Goal: Information Seeking & Learning: Learn about a topic

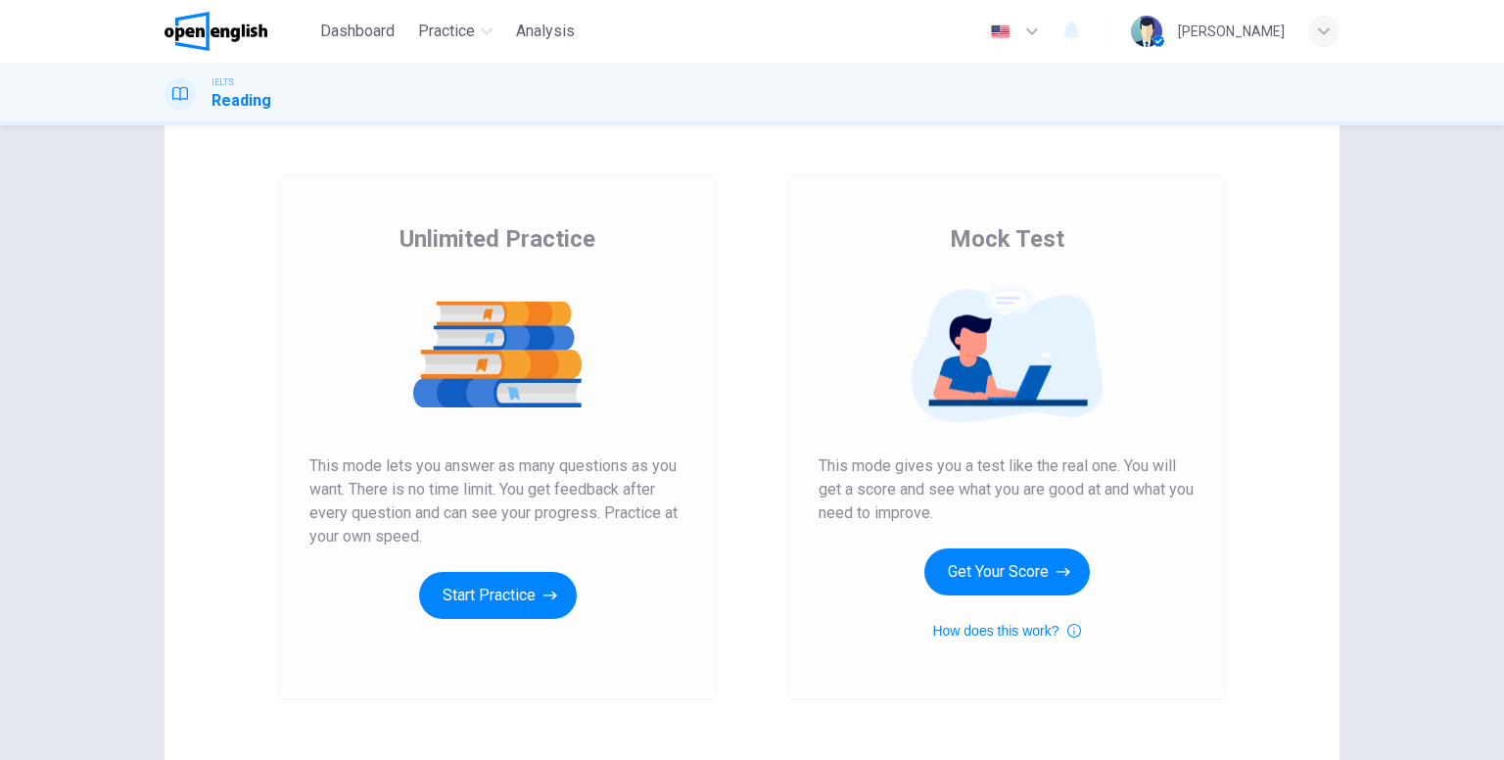
scroll to position [98, 0]
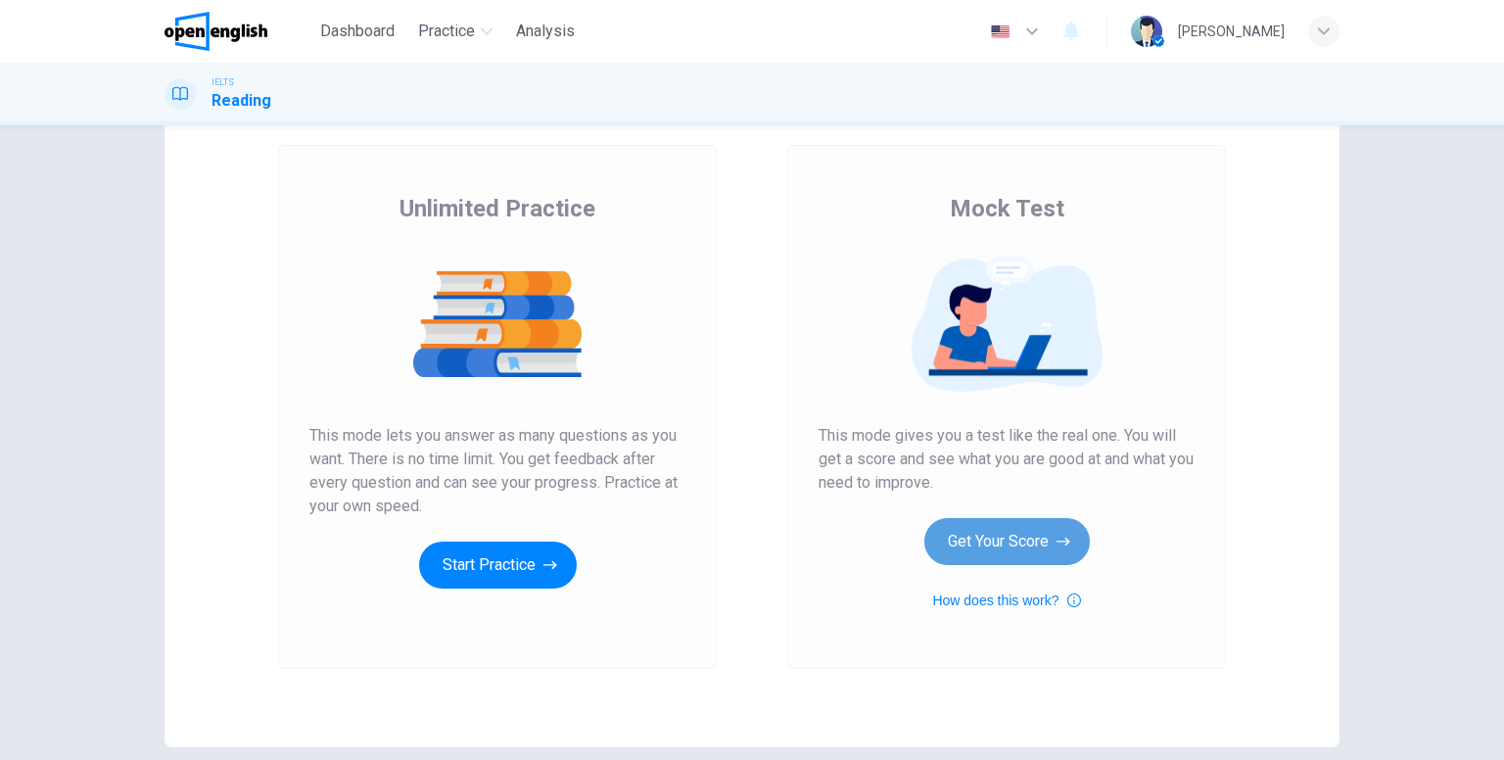
click at [1003, 538] on button "Get Your Score" at bounding box center [1006, 541] width 165 height 47
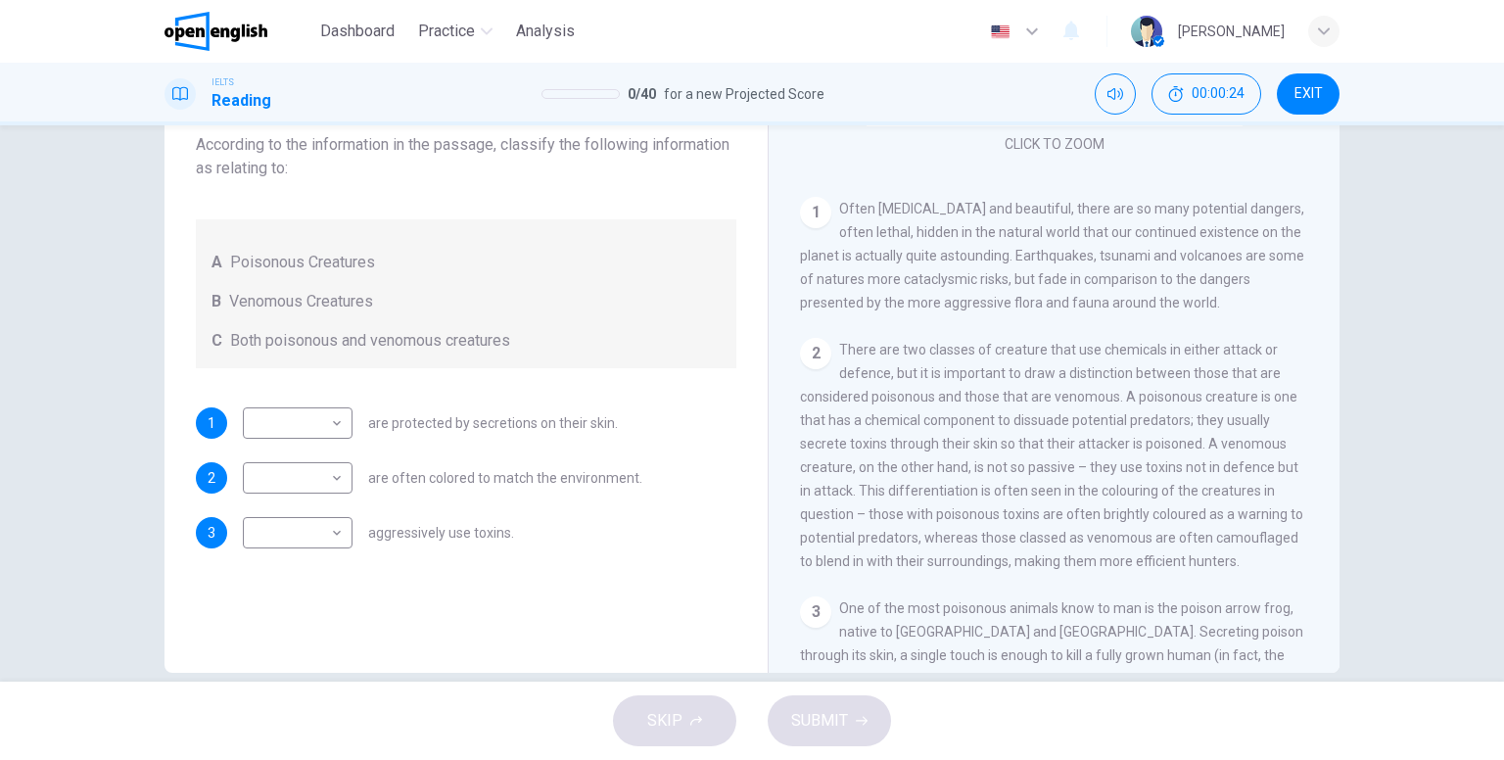
scroll to position [196, 0]
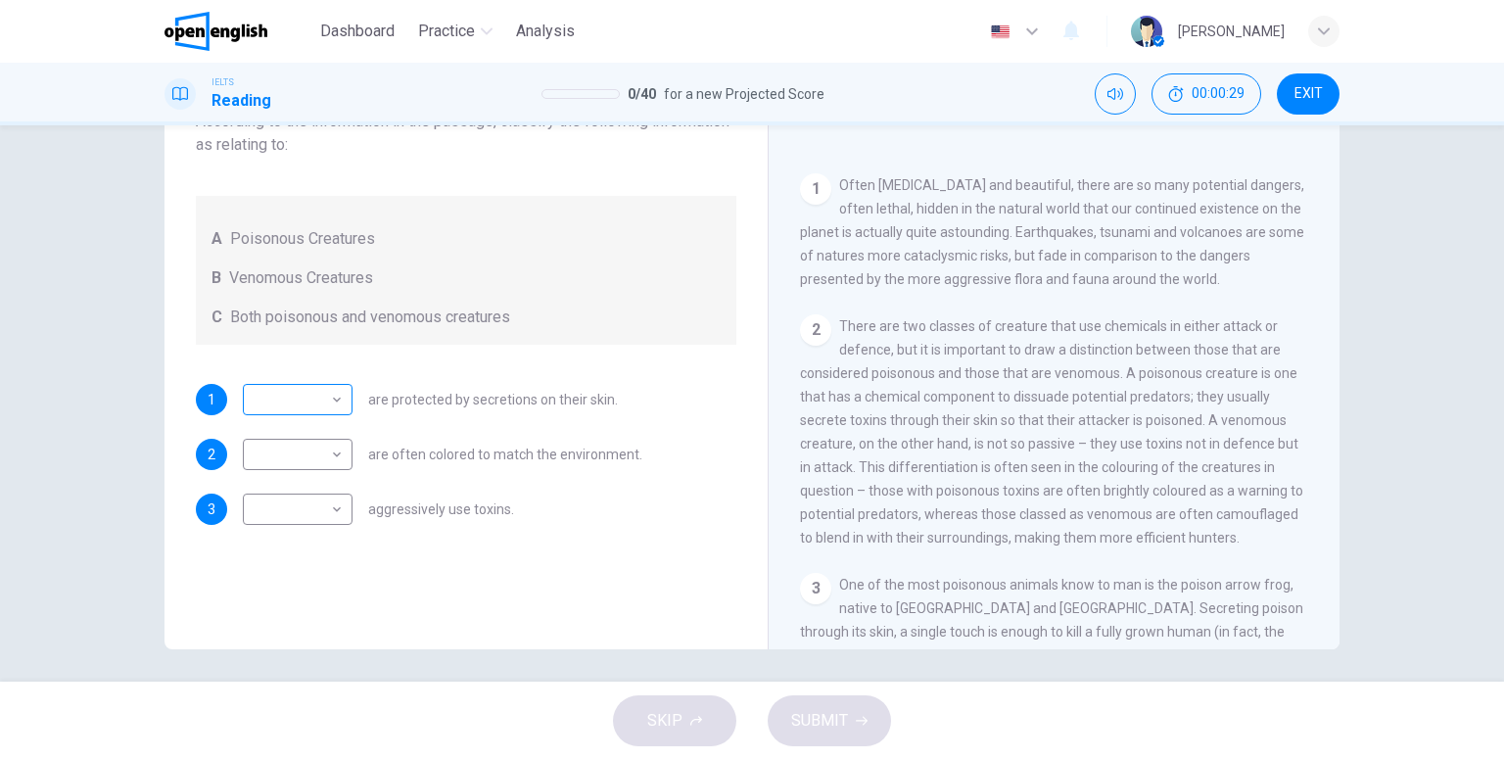
click at [294, 404] on body "This site uses cookies, as explained in our Privacy Policy . If you agree to th…" at bounding box center [752, 380] width 1504 height 760
click at [353, 354] on div at bounding box center [752, 380] width 1504 height 760
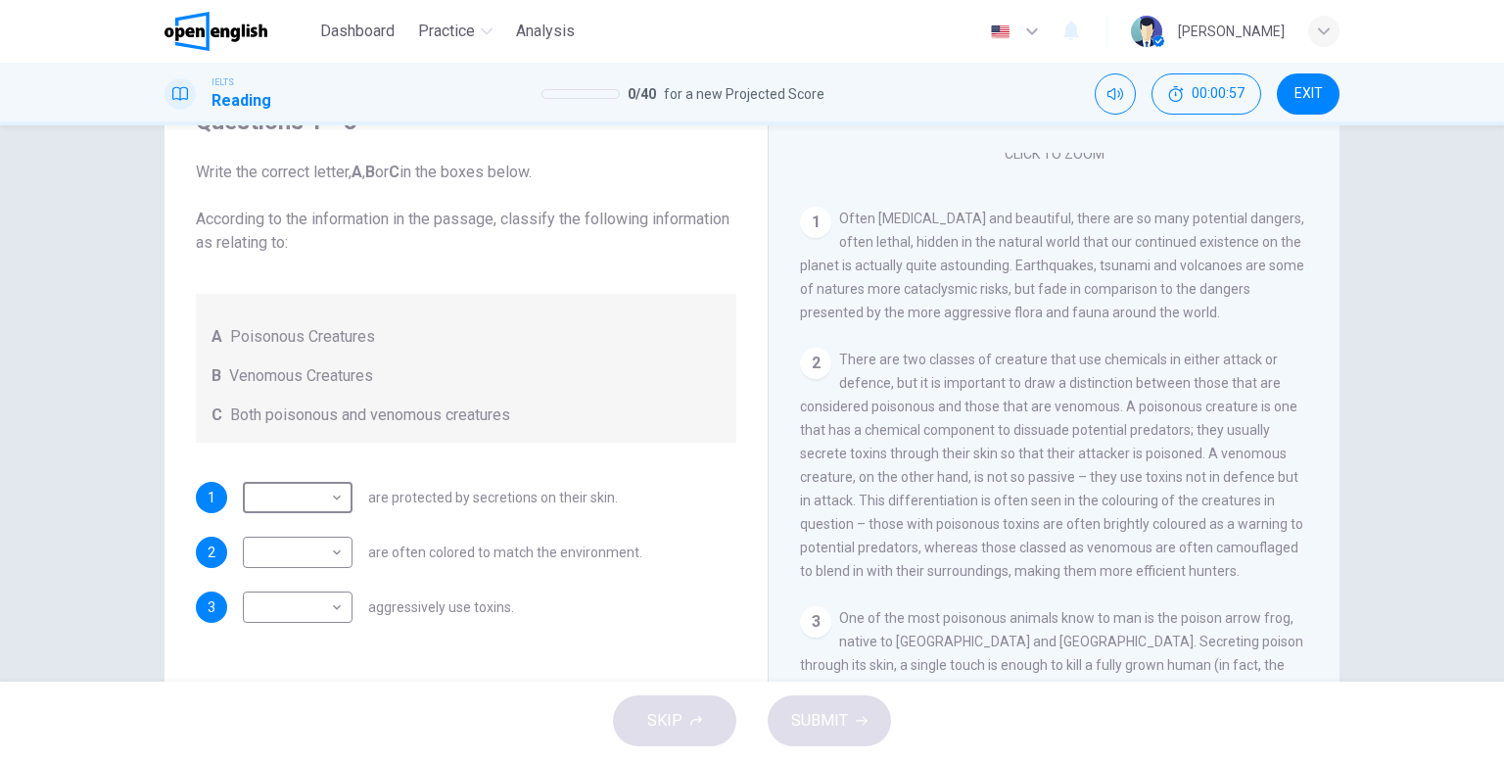
scroll to position [392, 0]
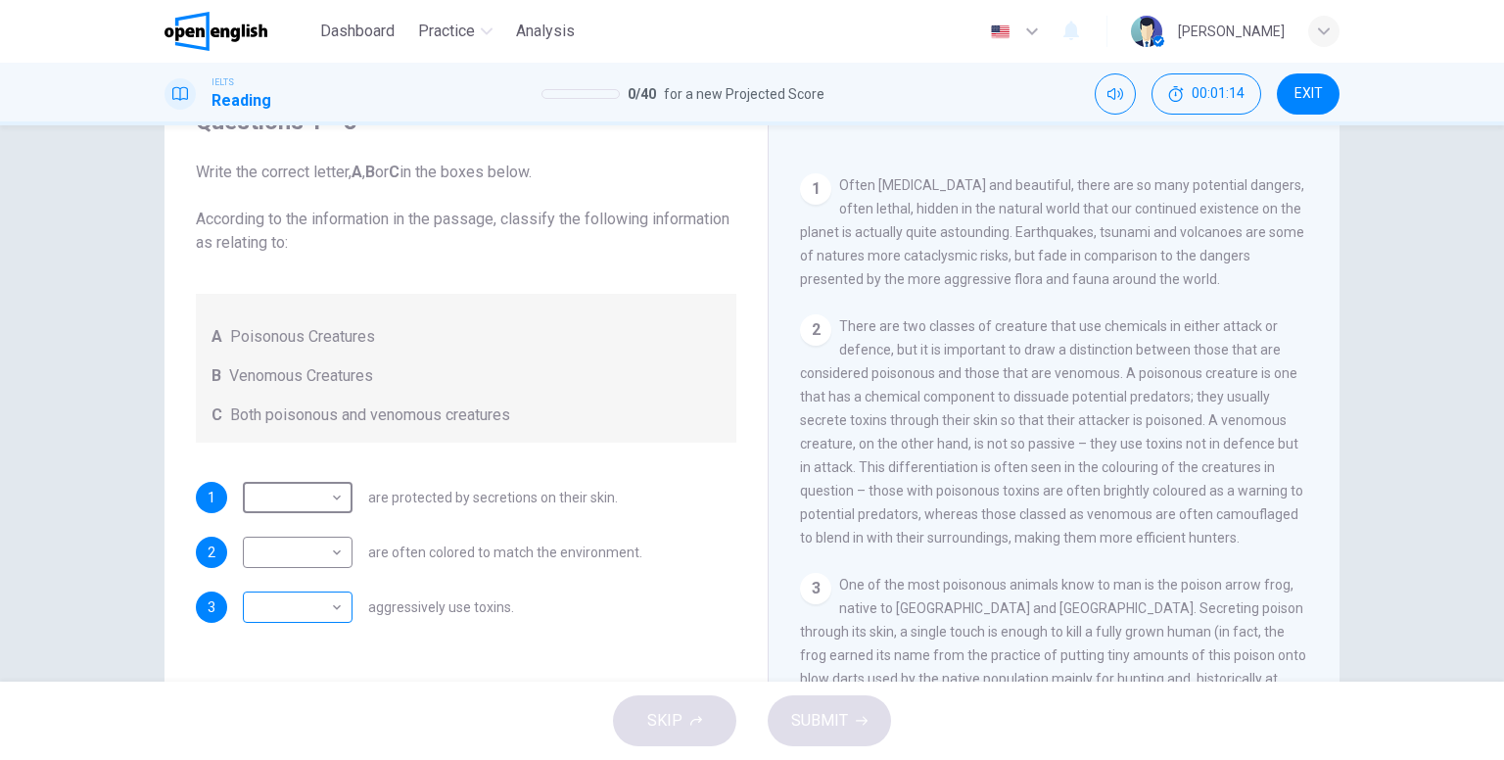
click at [315, 603] on body "This site uses cookies, as explained in our Privacy Policy . If you agree to th…" at bounding box center [752, 380] width 1504 height 760
click at [304, 651] on li "A" at bounding box center [293, 638] width 110 height 31
type input "*"
click at [319, 503] on body "This site uses cookies, as explained in our Privacy Policy . If you agree to th…" at bounding box center [752, 380] width 1504 height 760
click at [264, 557] on li "B" at bounding box center [293, 559] width 110 height 31
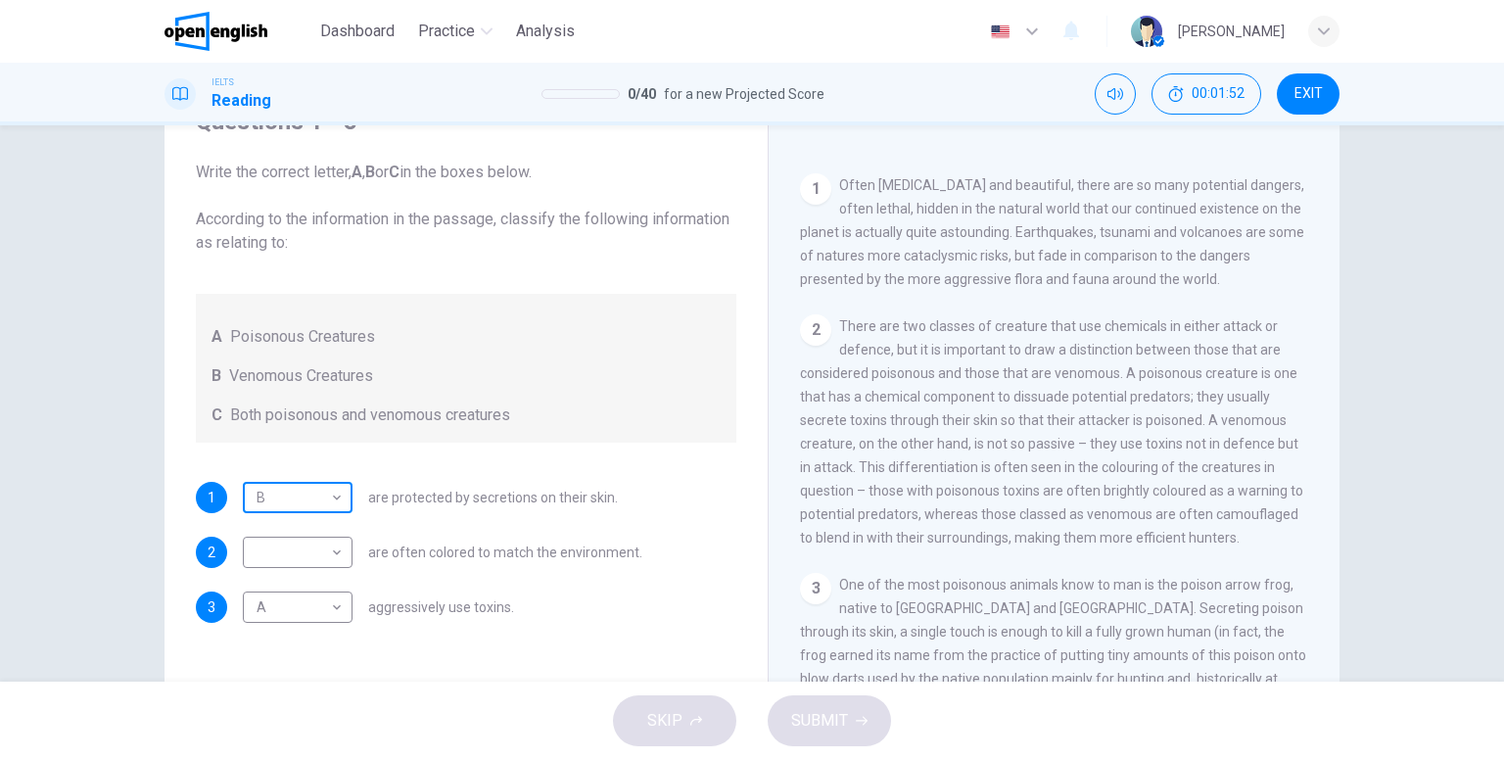
click at [274, 494] on body "This site uses cookies, as explained in our Privacy Policy . If you agree to th…" at bounding box center [752, 380] width 1504 height 760
click at [274, 516] on li "A" at bounding box center [293, 528] width 110 height 31
type input "*"
click at [291, 605] on body "This site uses cookies, as explained in our Privacy Policy . If you agree to th…" at bounding box center [752, 380] width 1504 height 760
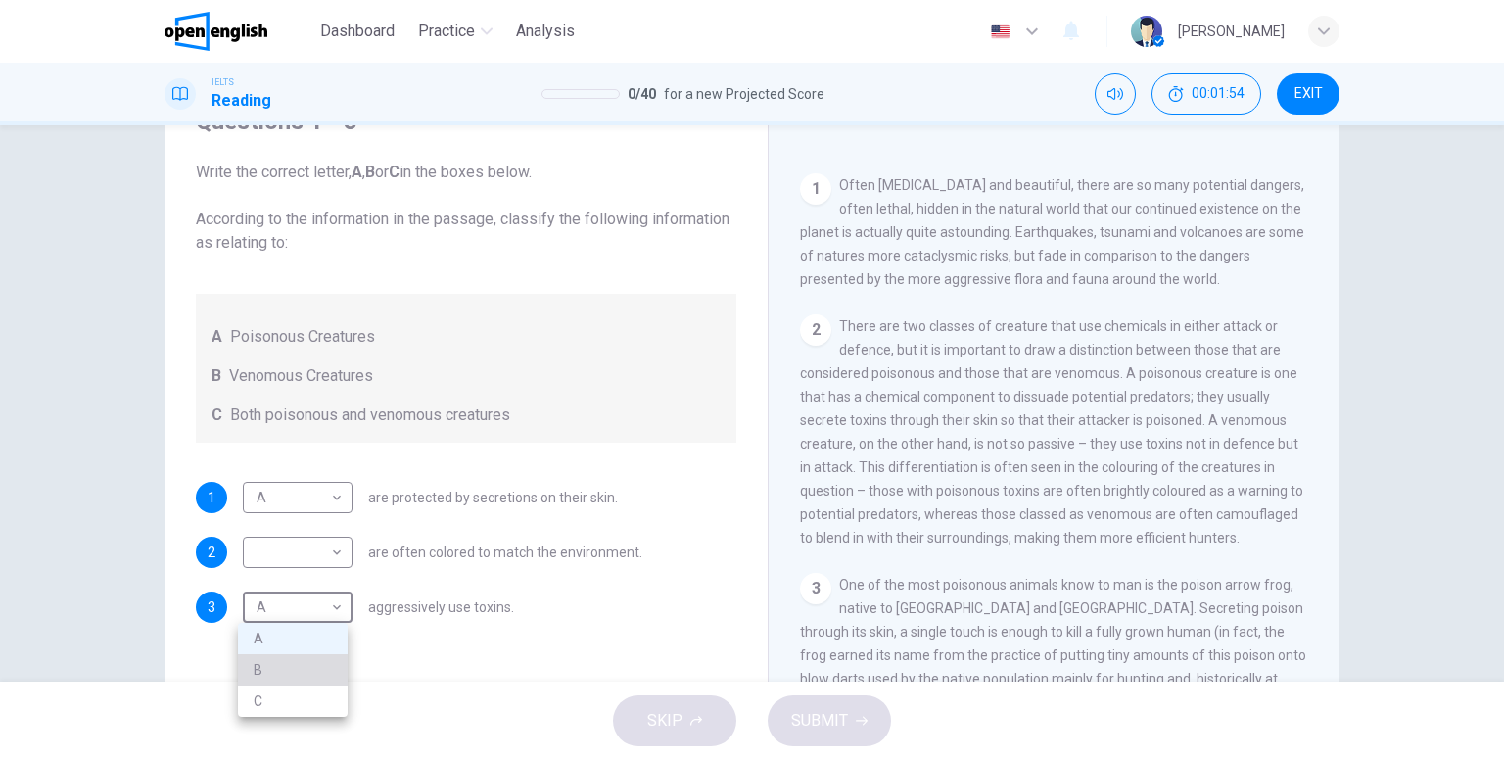
click at [294, 667] on li "B" at bounding box center [293, 669] width 110 height 31
type input "*"
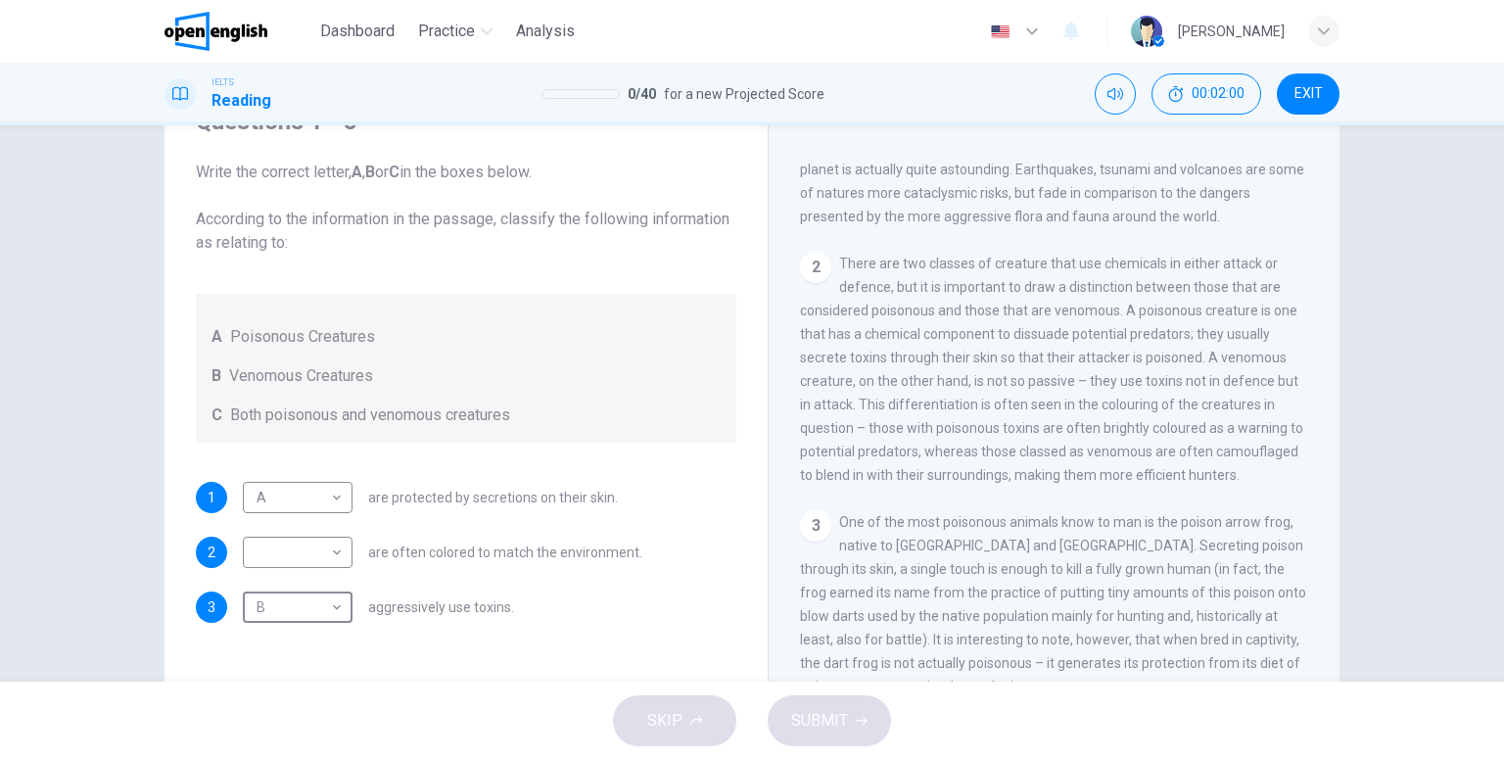
scroll to position [489, 0]
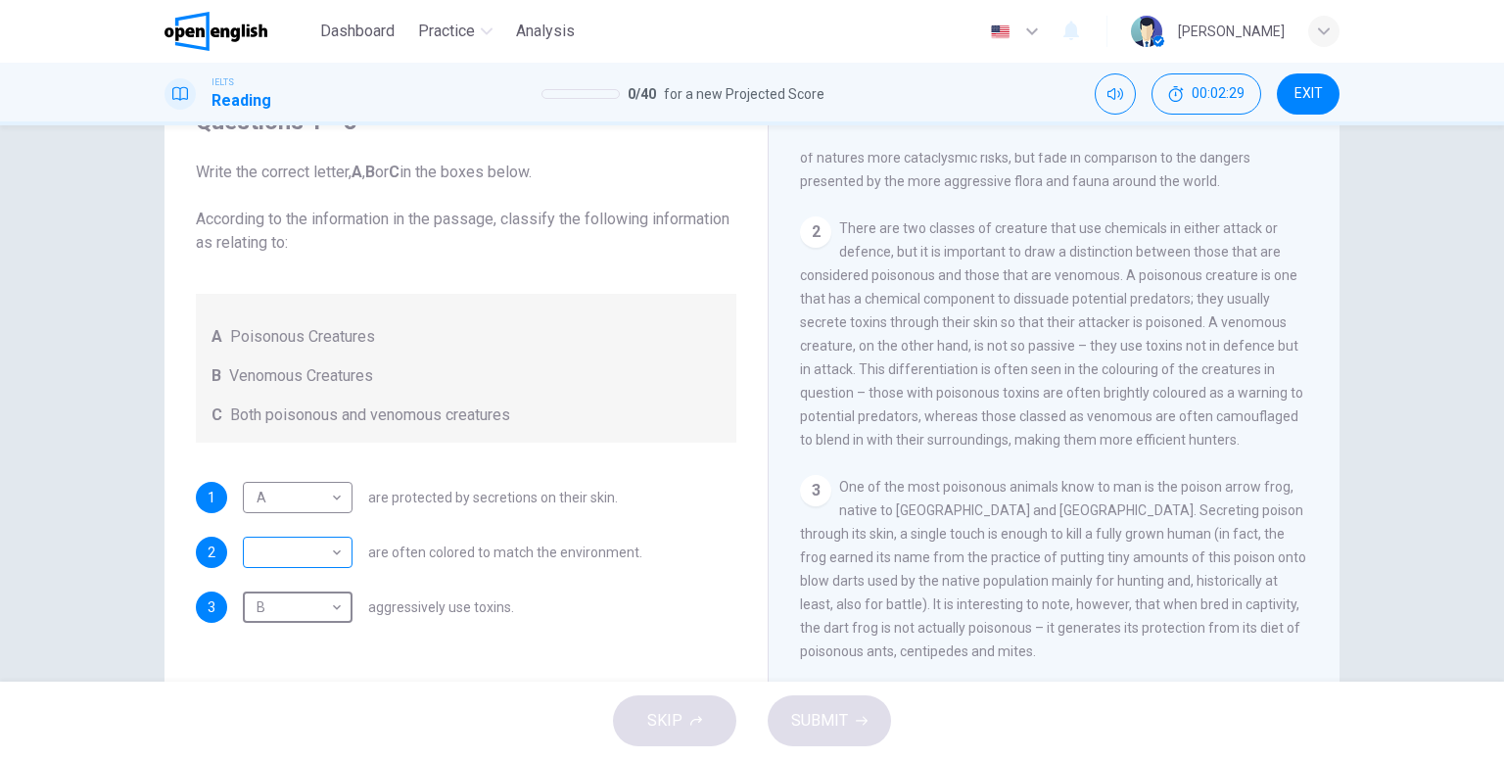
click at [311, 567] on body "This site uses cookies, as explained in our Privacy Policy . If you agree to th…" at bounding box center [752, 380] width 1504 height 760
click at [297, 619] on li "B" at bounding box center [293, 614] width 110 height 31
type input "*"
click at [868, 712] on button "SUBMIT" at bounding box center [828, 720] width 123 height 51
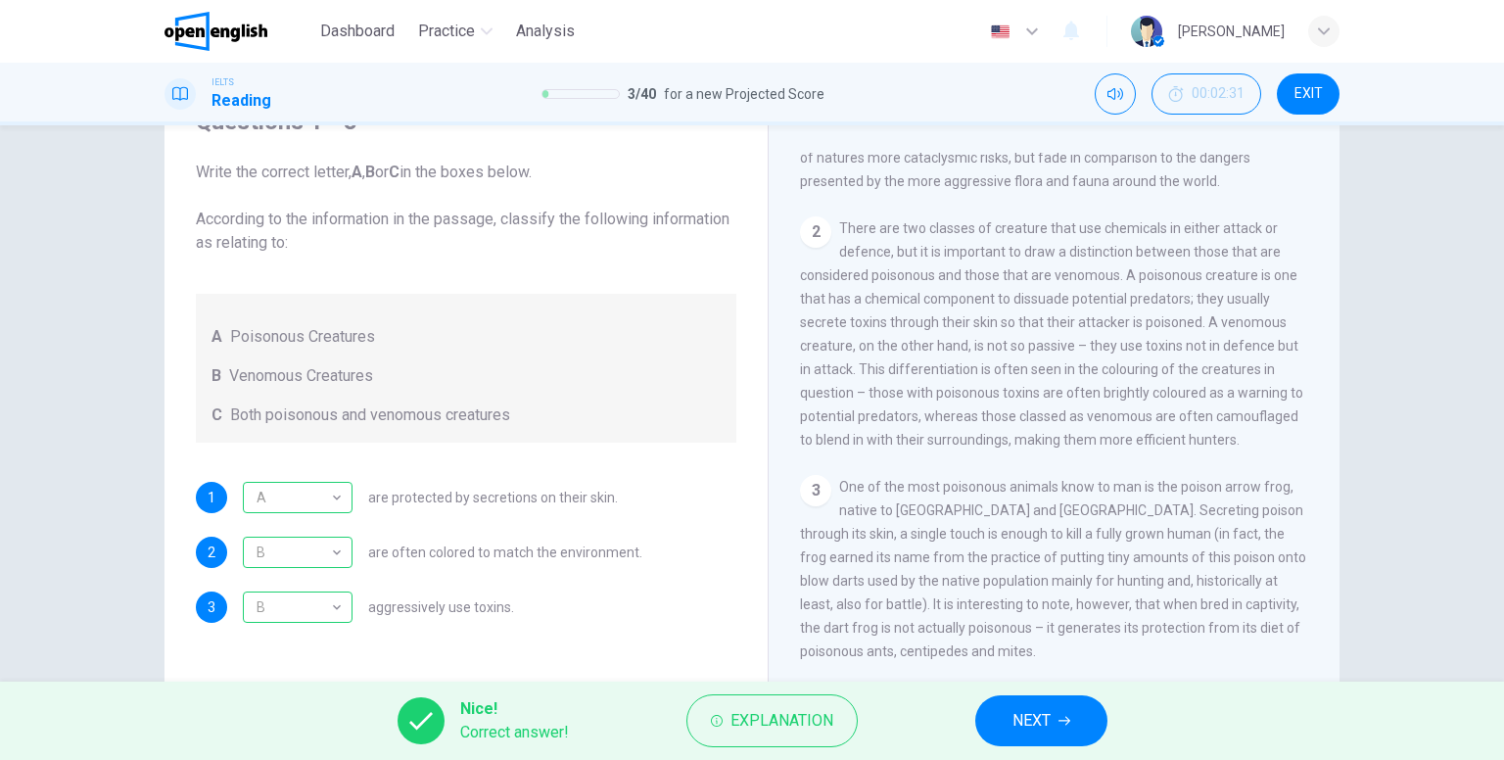
click at [1082, 721] on button "NEXT" at bounding box center [1041, 720] width 132 height 51
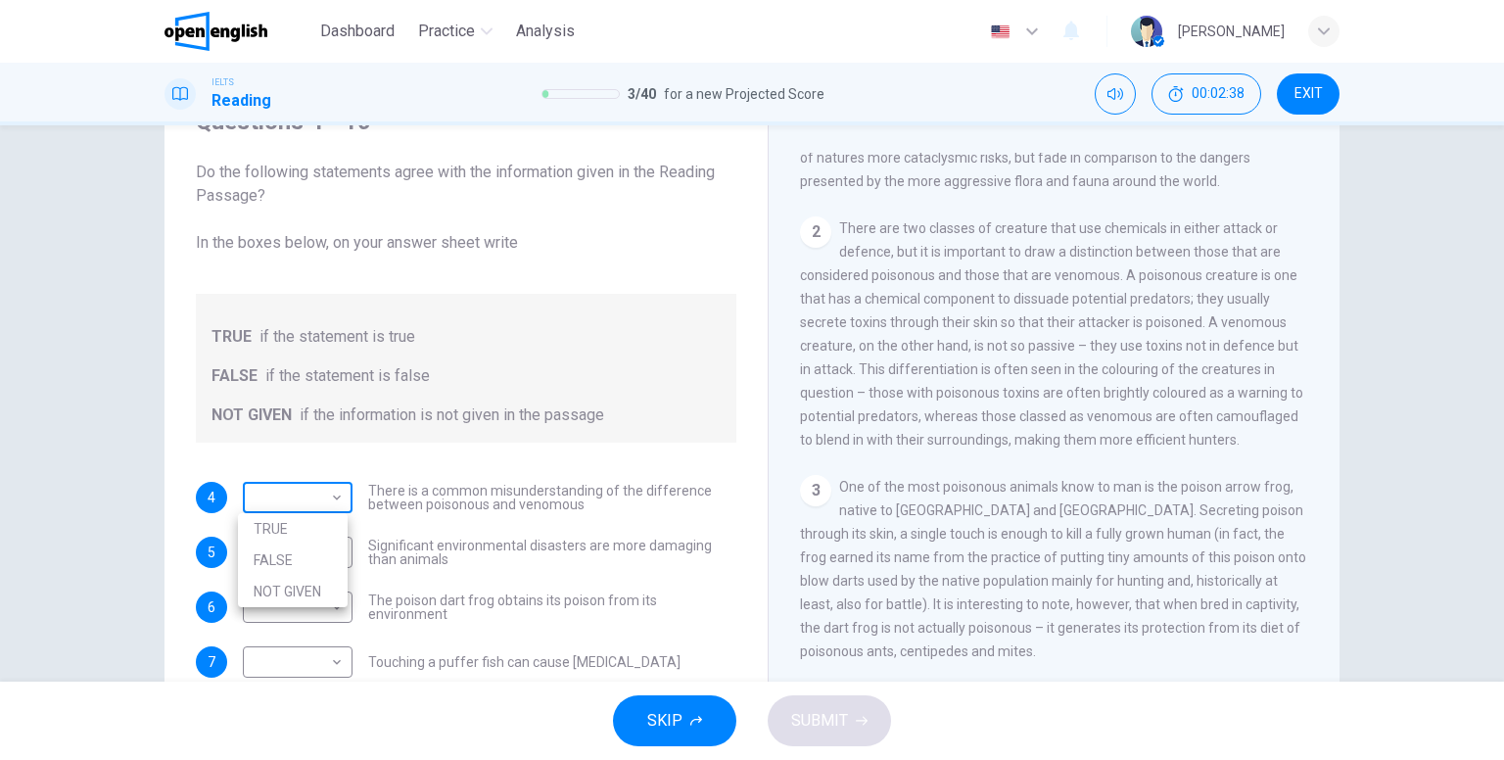
click at [294, 503] on body "This site uses cookies, as explained in our Privacy Policy . If you agree to th…" at bounding box center [752, 380] width 1504 height 760
click at [294, 534] on li "TRUE" at bounding box center [293, 528] width 110 height 31
type input "****"
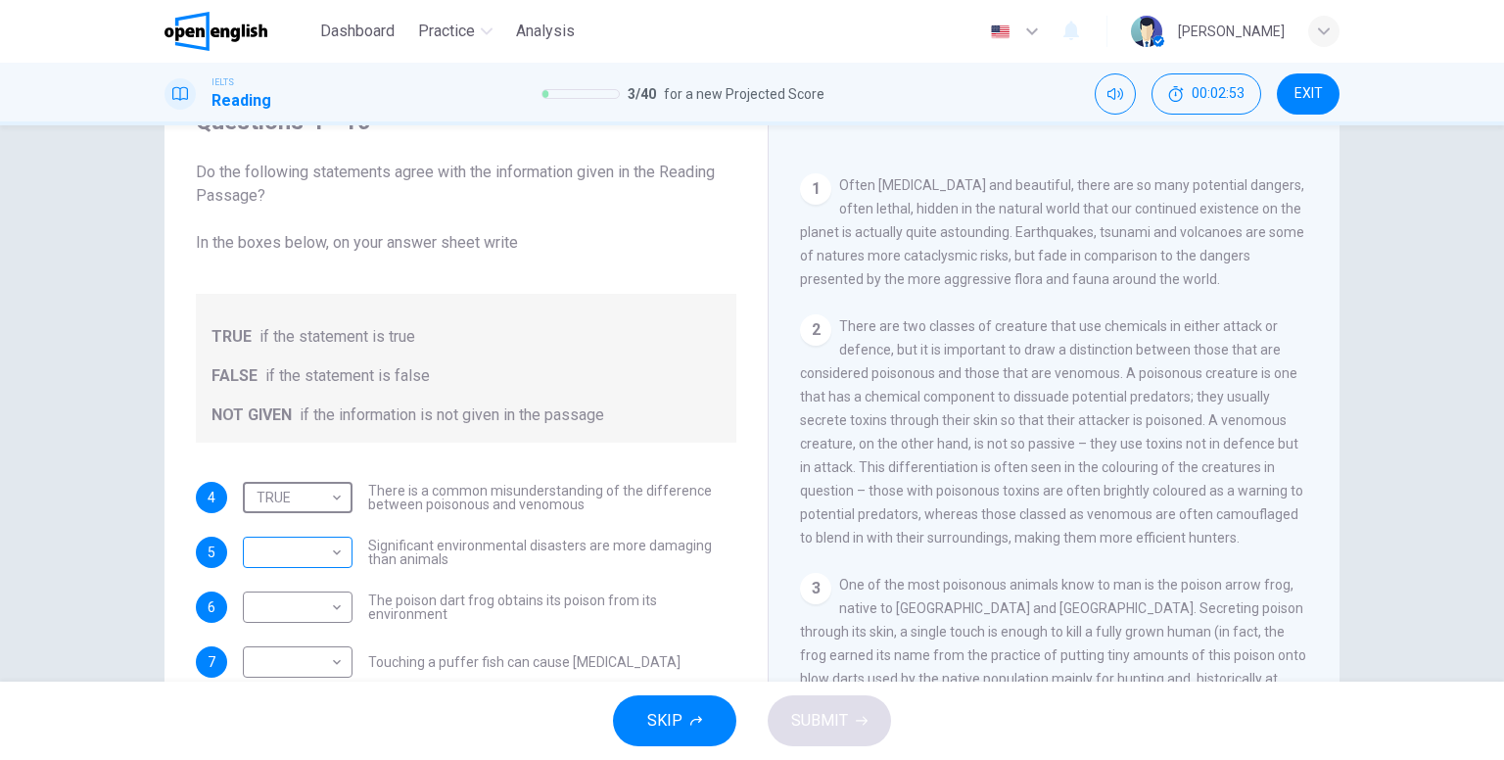
click at [319, 564] on body "This site uses cookies, as explained in our Privacy Policy . If you agree to th…" at bounding box center [752, 380] width 1504 height 760
click at [288, 645] on li "NOT GIVEN" at bounding box center [293, 645] width 110 height 31
type input "*********"
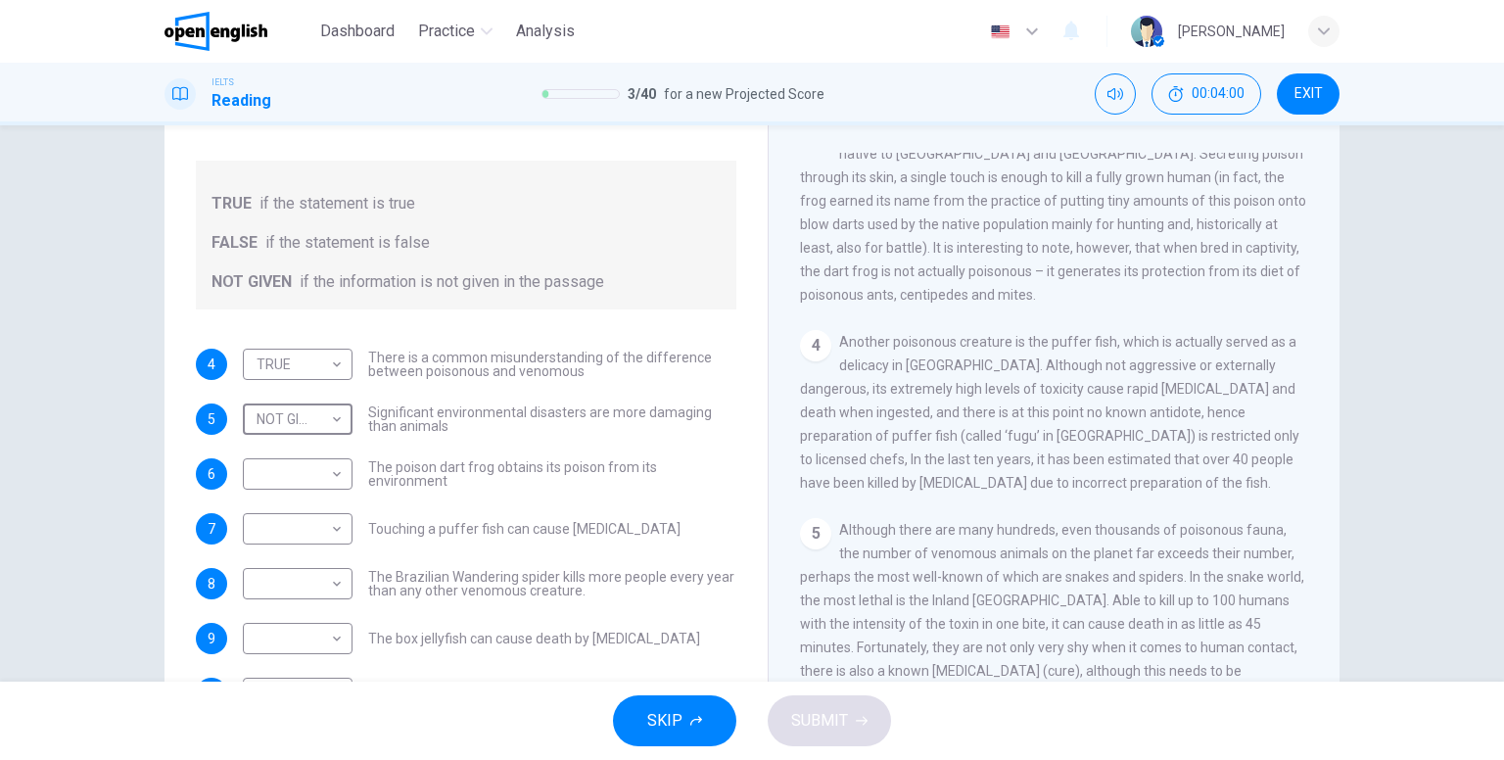
scroll to position [881, 0]
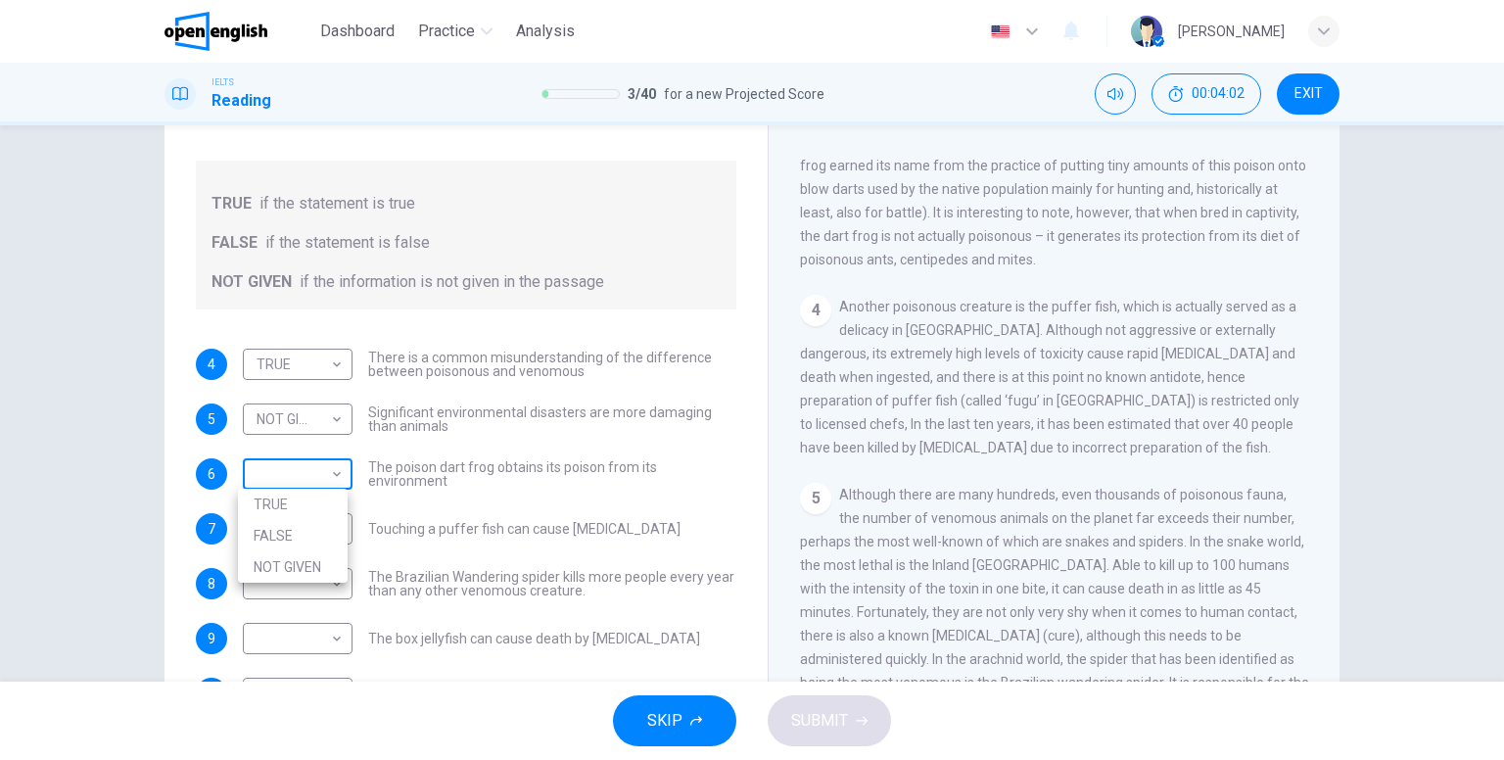
click at [279, 473] on body "This site uses cookies, as explained in our Privacy Policy . If you agree to th…" at bounding box center [752, 380] width 1504 height 760
click at [317, 564] on li "NOT GIVEN" at bounding box center [293, 566] width 110 height 31
type input "*********"
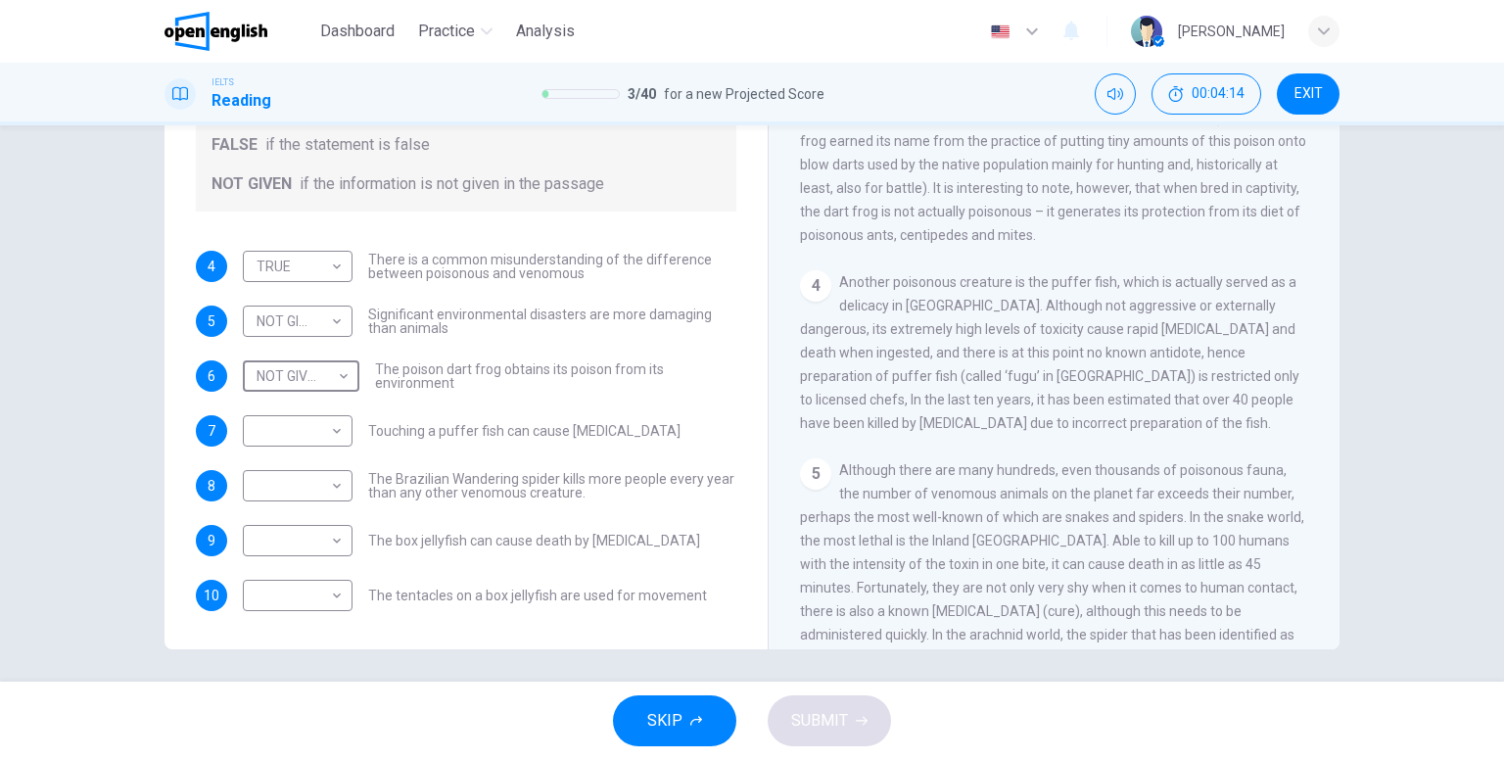
scroll to position [779, 0]
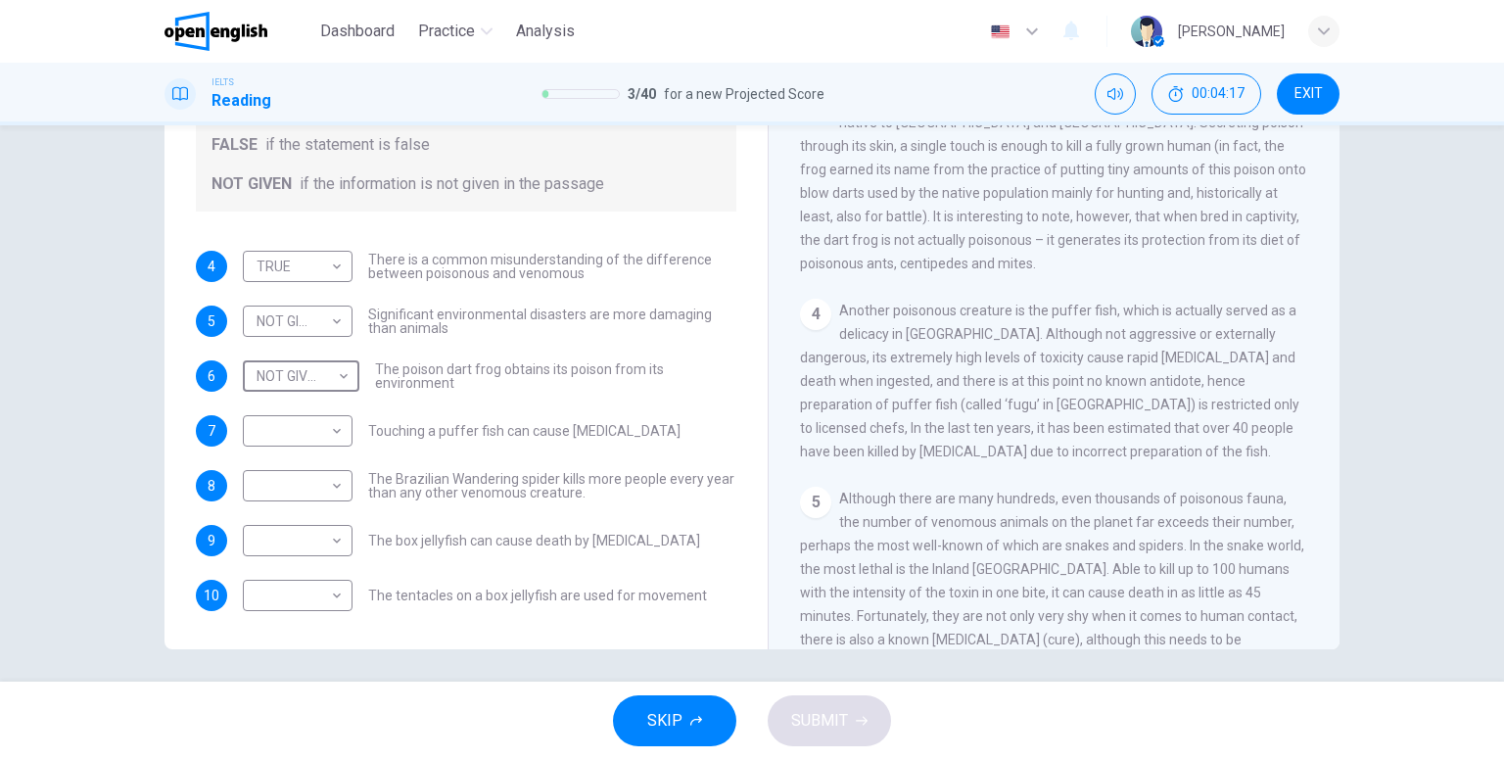
drag, startPoint x: 1112, startPoint y: 371, endPoint x: 1087, endPoint y: 381, distance: 27.3
click at [457, 443] on div "​ ​ Touching a puffer fish can cause [MEDICAL_DATA]" at bounding box center [462, 430] width 438 height 31
click at [847, 327] on span "Another poisonous creature is the puffer fish, which is actually served as a de…" at bounding box center [1049, 380] width 499 height 157
drag, startPoint x: 839, startPoint y: 327, endPoint x: 928, endPoint y: 334, distance: 89.3
click at [928, 334] on span "Another poisonous creature is the puffer fish, which is actually served as a de…" at bounding box center [1049, 380] width 499 height 157
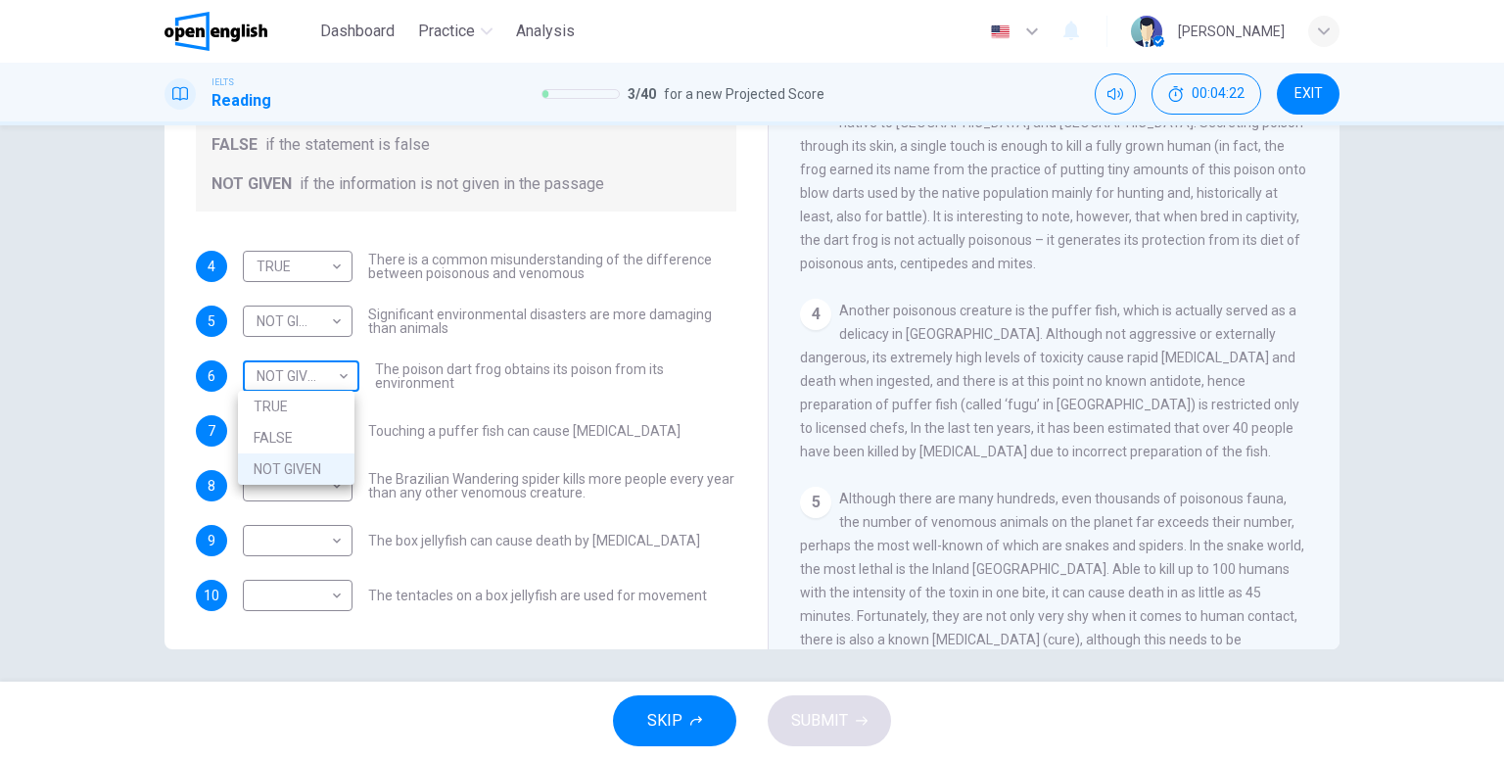
click at [265, 376] on body "This site uses cookies, as explained in our Privacy Policy . If you agree to th…" at bounding box center [752, 380] width 1504 height 760
click at [679, 384] on div at bounding box center [752, 380] width 1504 height 760
drag, startPoint x: 834, startPoint y: 330, endPoint x: 971, endPoint y: 335, distance: 137.1
click at [971, 335] on span "Another poisonous creature is the puffer fish, which is actually served as a de…" at bounding box center [1049, 380] width 499 height 157
click at [255, 381] on body "This site uses cookies, as explained in our Privacy Policy . If you agree to th…" at bounding box center [752, 380] width 1504 height 760
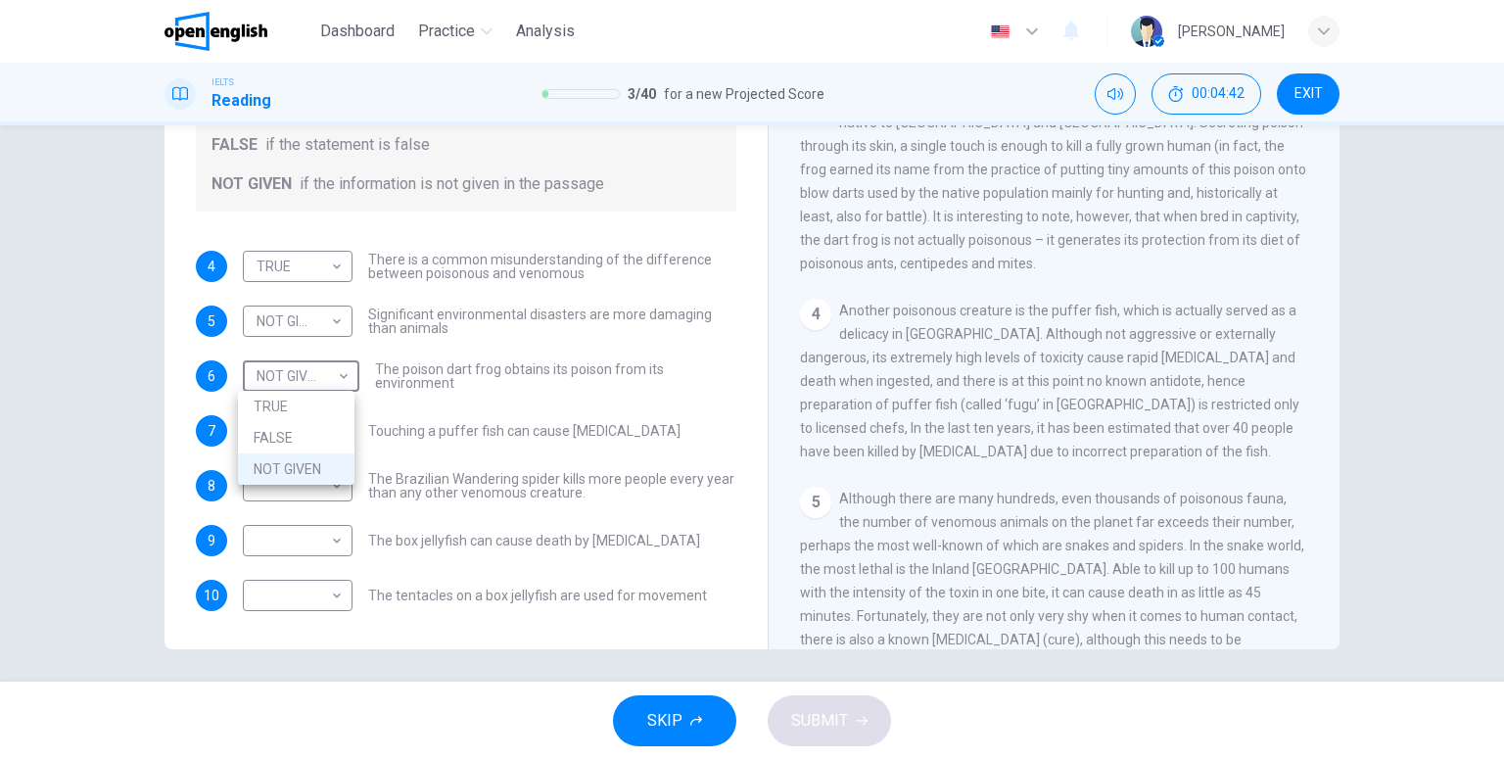
click at [554, 371] on div at bounding box center [752, 380] width 1504 height 760
drag, startPoint x: 846, startPoint y: 472, endPoint x: 935, endPoint y: 481, distance: 89.5
click at [935, 459] on span "Another poisonous creature is the puffer fish, which is actually served as a de…" at bounding box center [1049, 380] width 499 height 157
click at [329, 442] on body "This site uses cookies, as explained in our Privacy Policy . If you agree to th…" at bounding box center [752, 380] width 1504 height 760
click at [289, 497] on li "FALSE" at bounding box center [293, 492] width 110 height 31
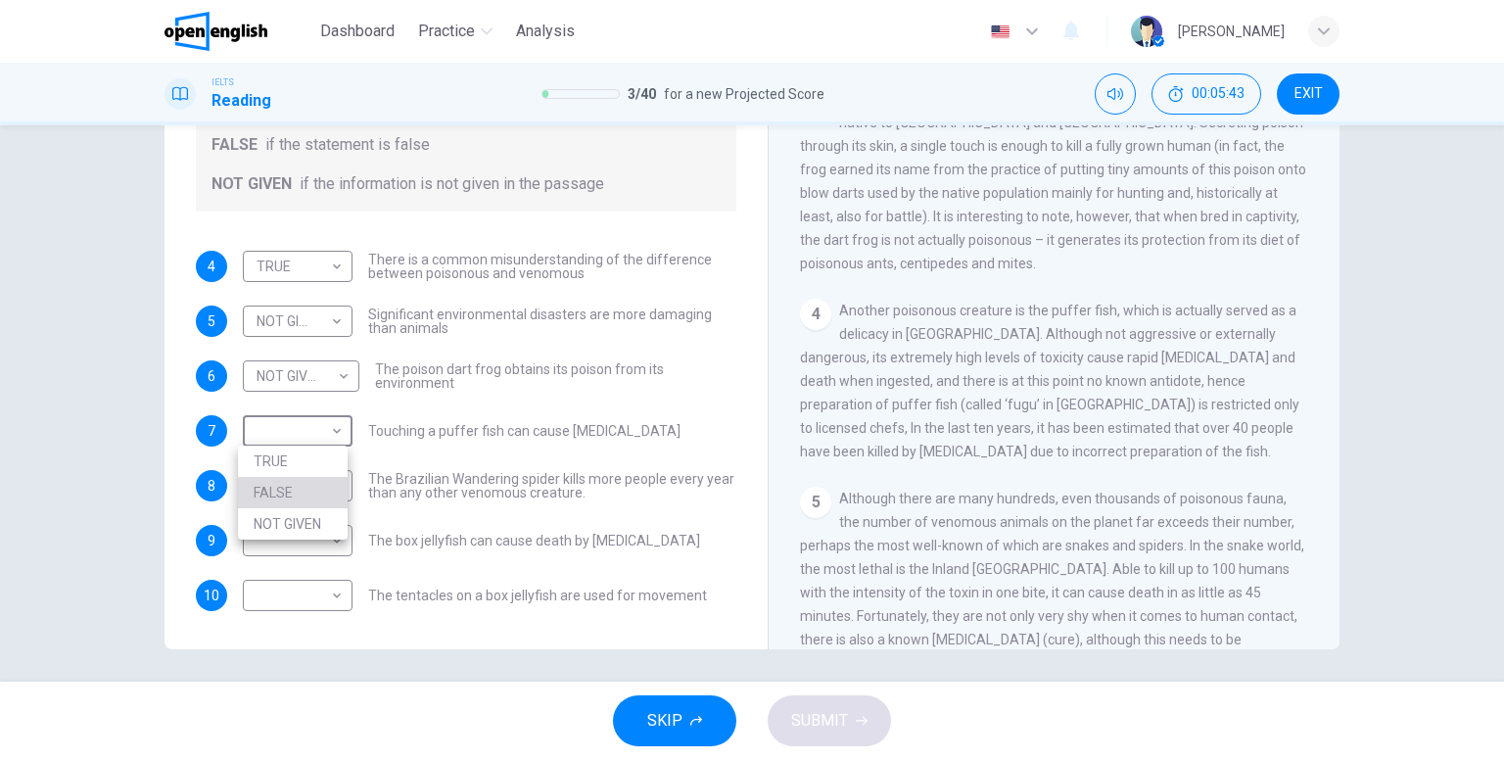
type input "*****"
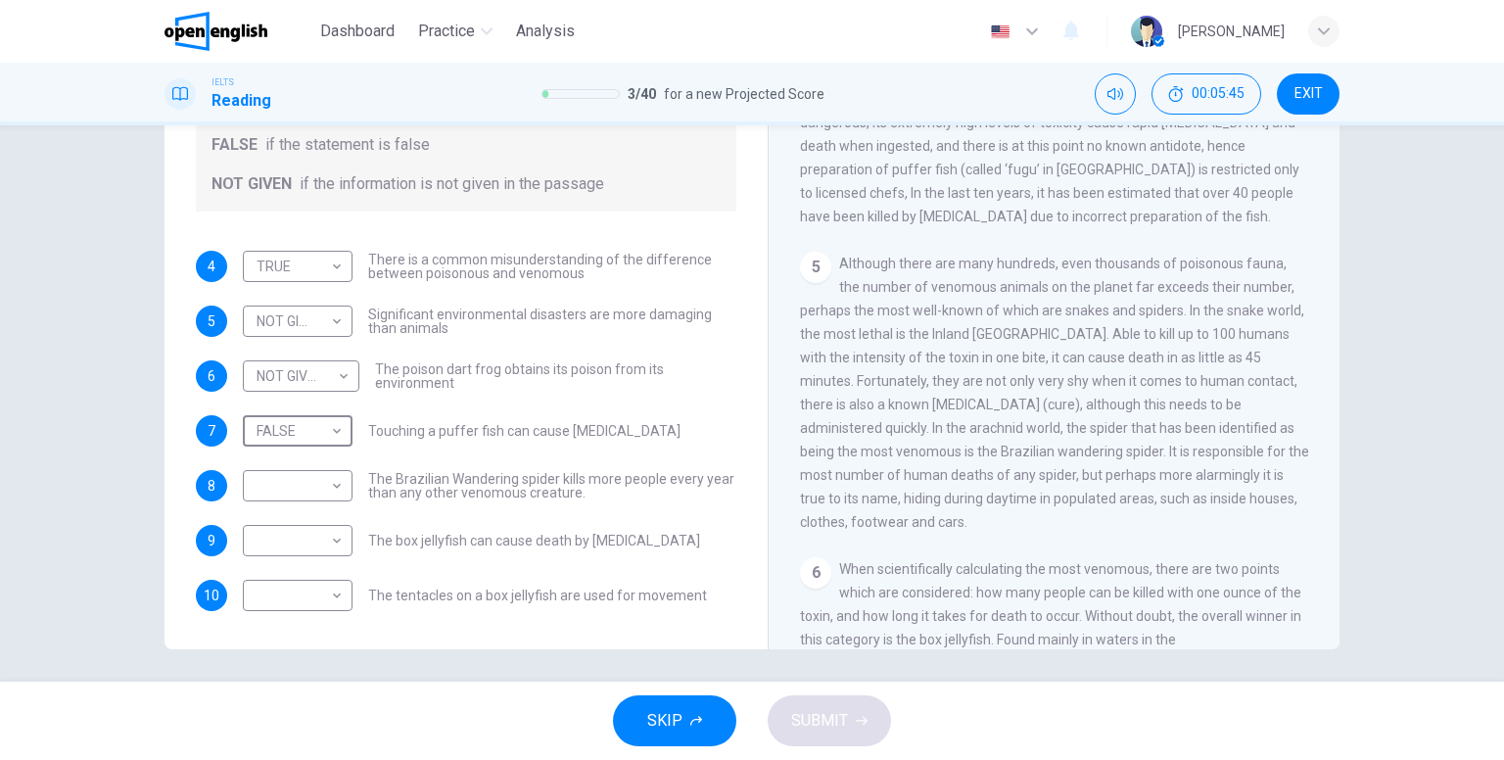
scroll to position [1073, 0]
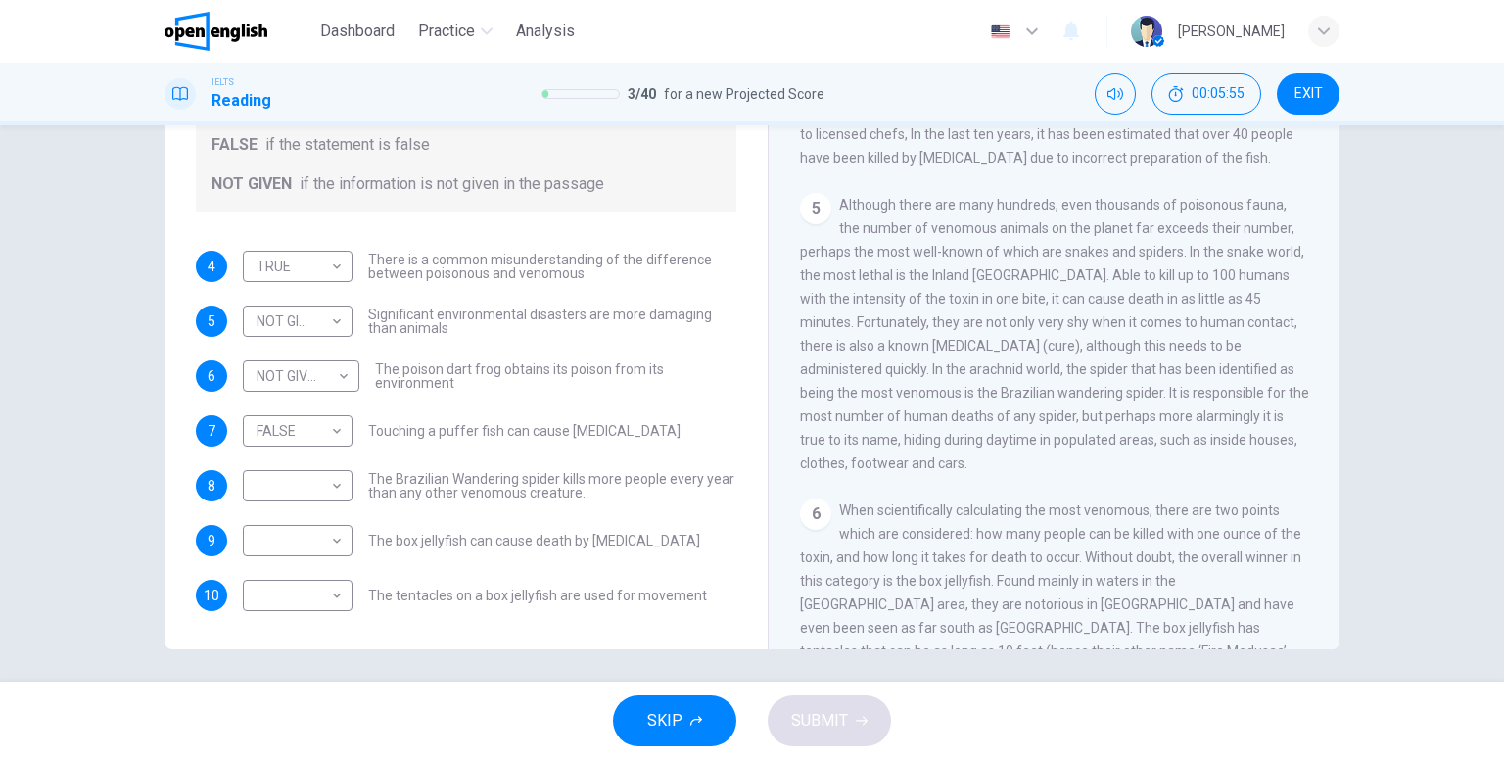
drag, startPoint x: 1143, startPoint y: 226, endPoint x: 1194, endPoint y: 236, distance: 51.8
click at [320, 470] on body "This site uses cookies, as explained in our Privacy Policy . If you agree to th…" at bounding box center [752, 380] width 1504 height 760
drag, startPoint x: 308, startPoint y: 575, endPoint x: 342, endPoint y: 556, distance: 38.1
click at [307, 574] on li "NOT GIVEN" at bounding box center [293, 578] width 110 height 31
type input "*********"
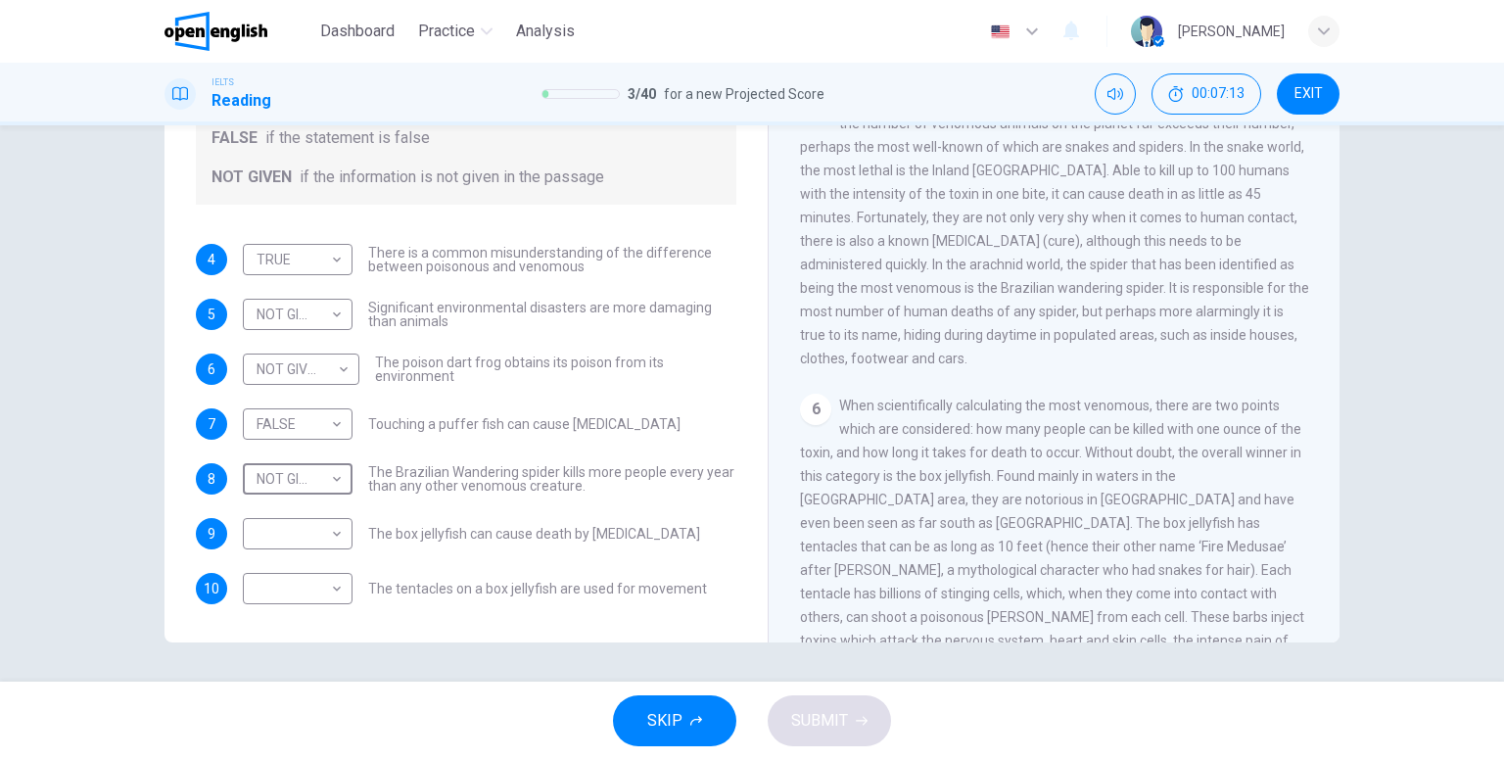
scroll to position [1269, 0]
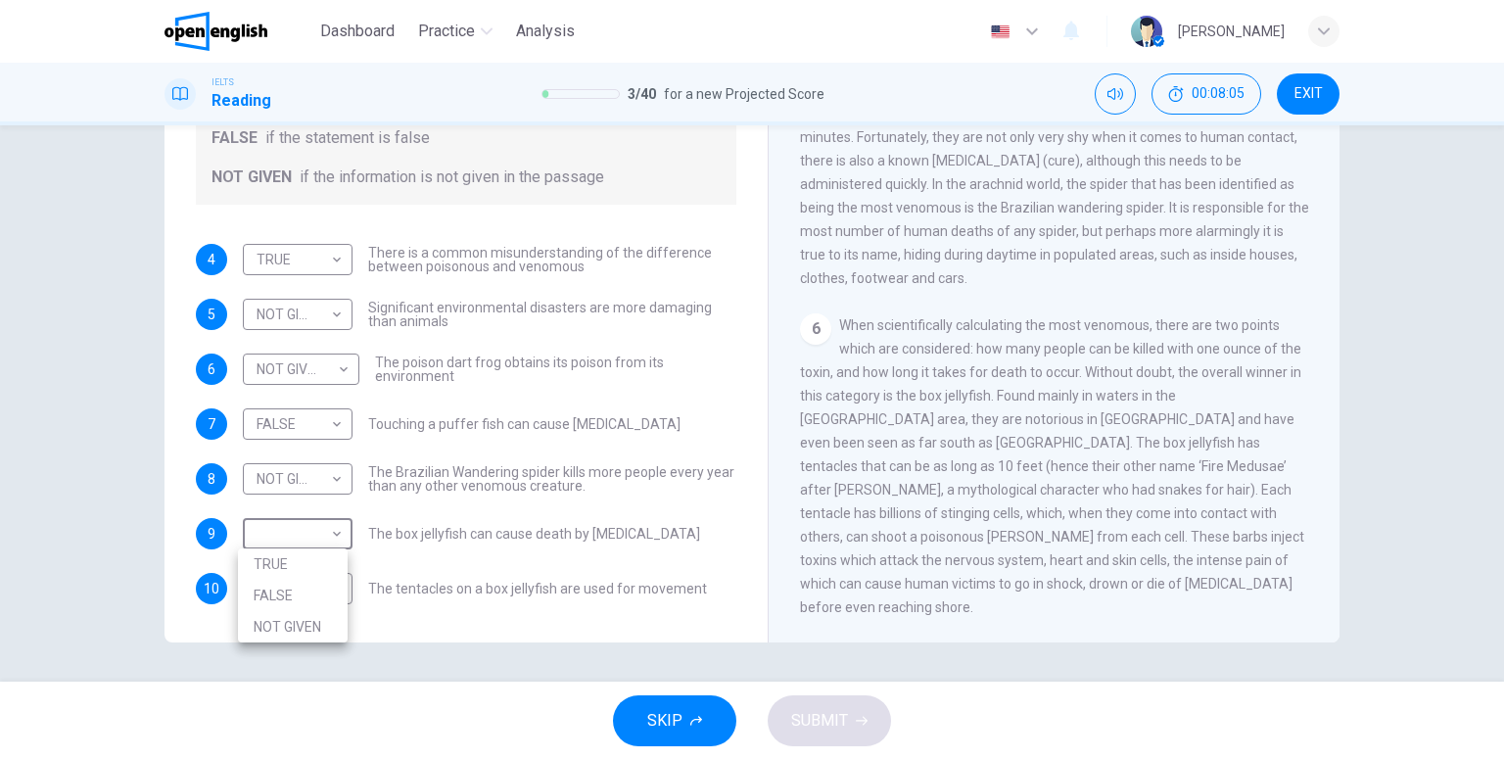
click at [312, 543] on body "This site uses cookies, as explained in our Privacy Policy . If you agree to th…" at bounding box center [752, 380] width 1504 height 760
click at [309, 557] on li "TRUE" at bounding box center [293, 563] width 110 height 31
type input "****"
click at [315, 601] on body "This site uses cookies, as explained in our Privacy Policy . If you agree to th…" at bounding box center [752, 380] width 1504 height 760
click at [296, 672] on li "NOT GIVEN" at bounding box center [293, 681] width 110 height 31
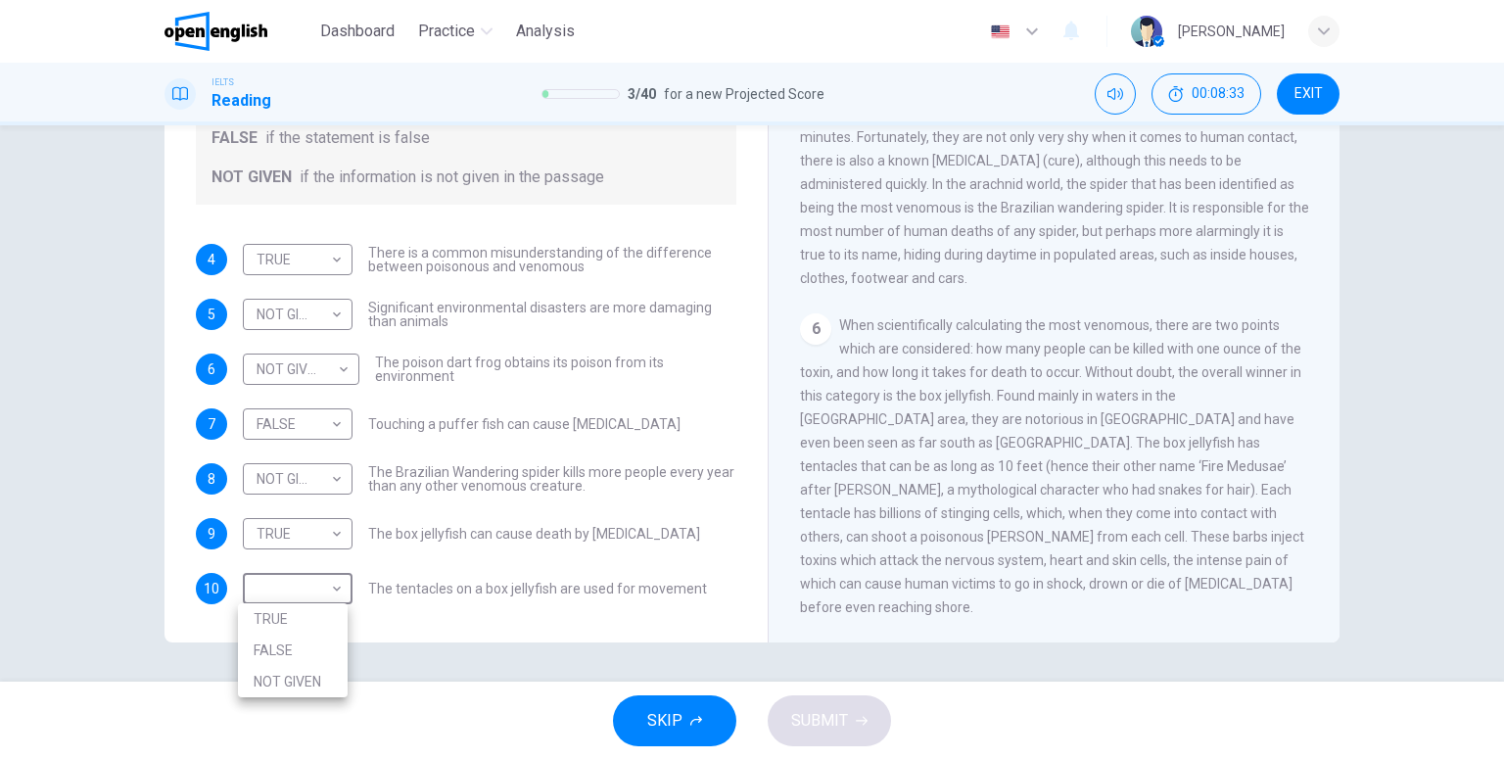
type input "*********"
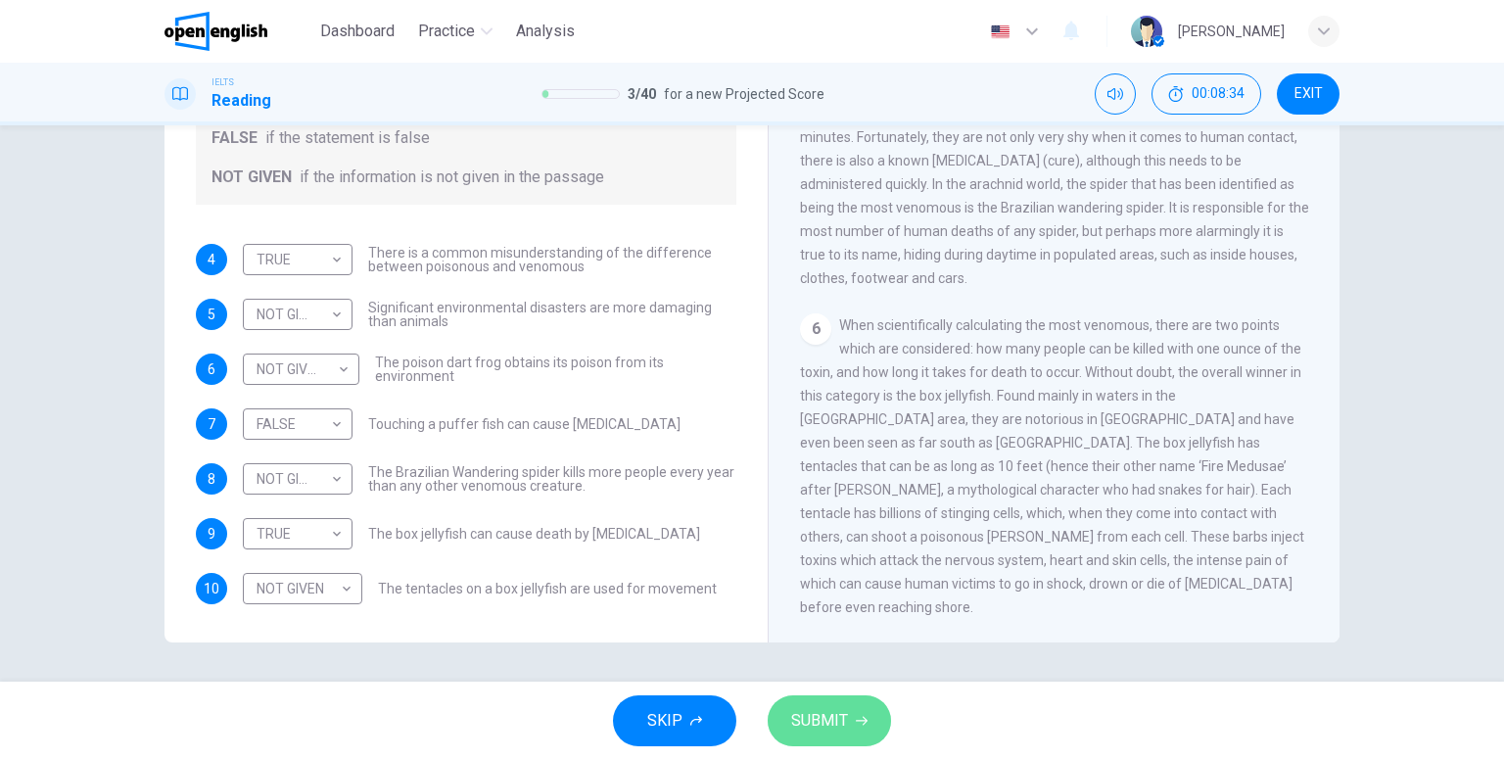
click at [825, 719] on span "SUBMIT" at bounding box center [819, 720] width 57 height 27
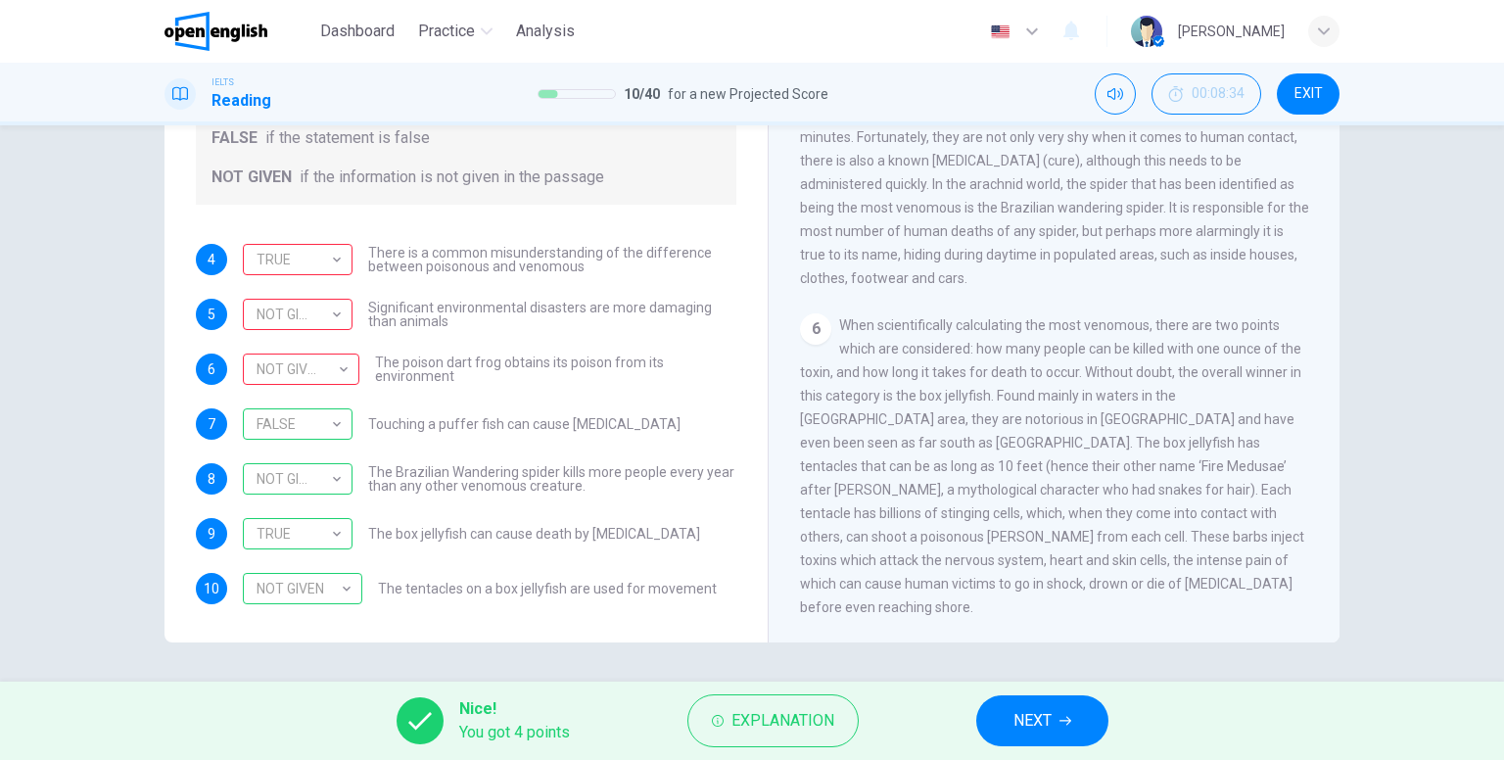
drag, startPoint x: 445, startPoint y: 361, endPoint x: 519, endPoint y: 364, distance: 73.5
click at [519, 364] on span "The poison dart frog obtains its poison from its environment" at bounding box center [555, 368] width 361 height 27
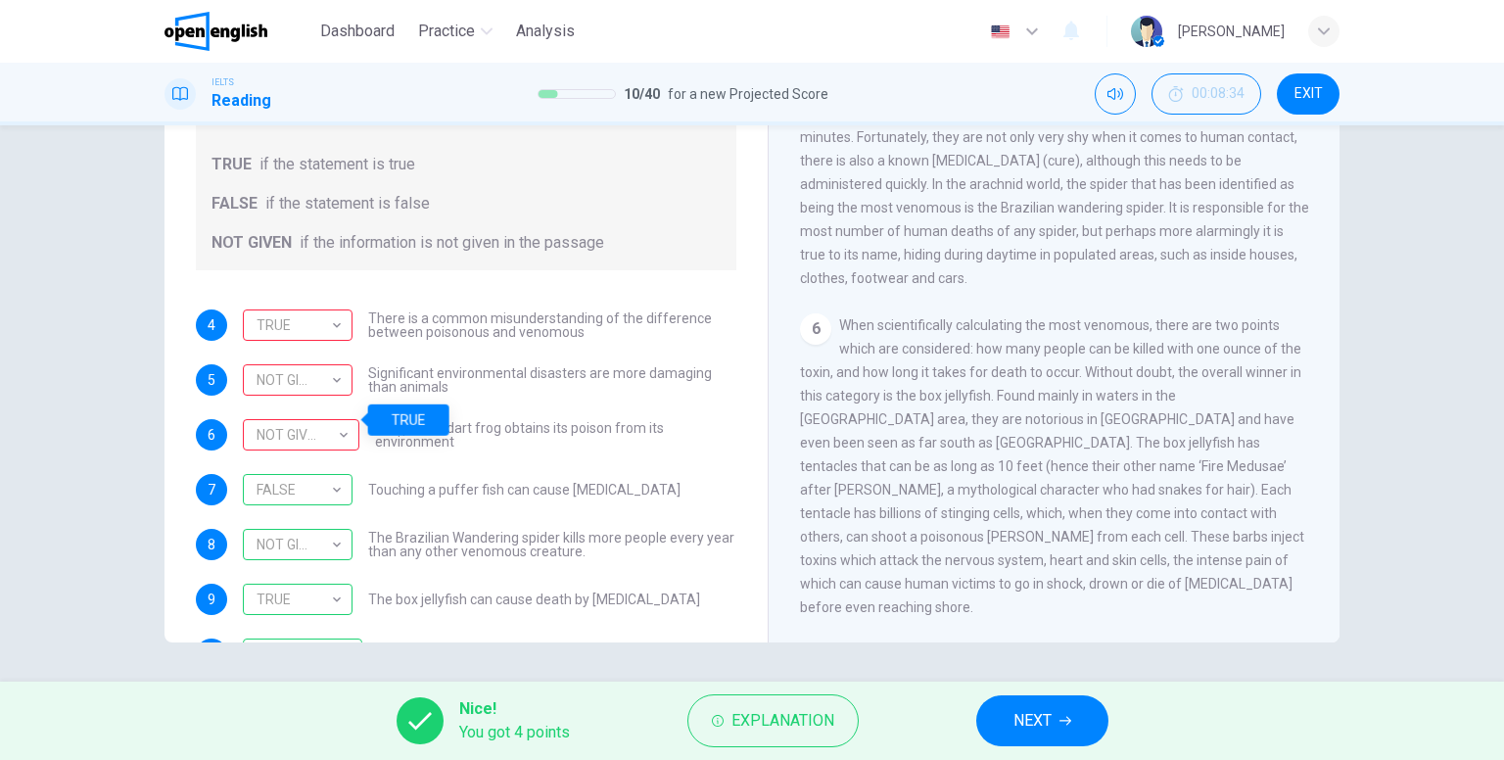
scroll to position [35, 0]
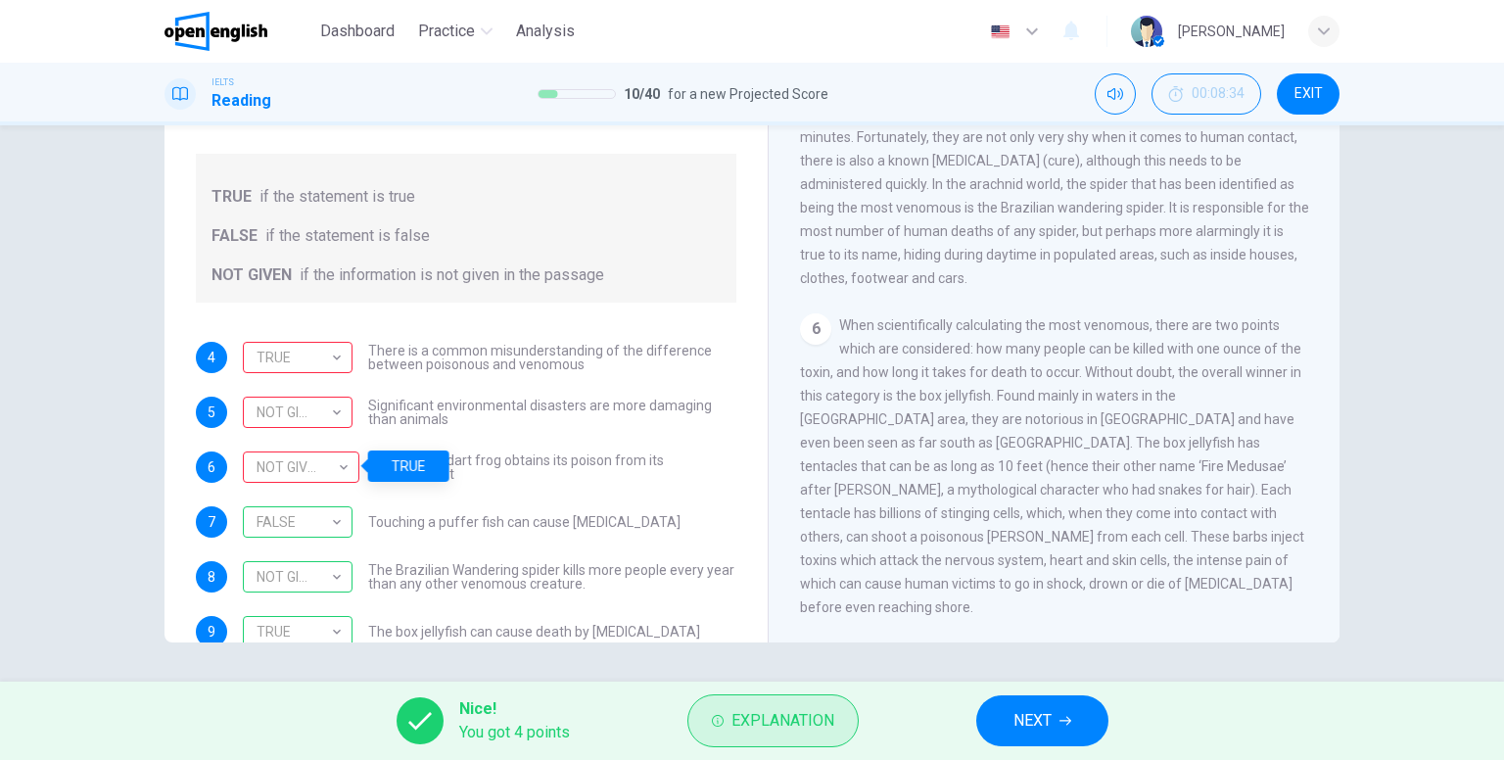
click at [756, 720] on span "Explanation" at bounding box center [782, 720] width 103 height 27
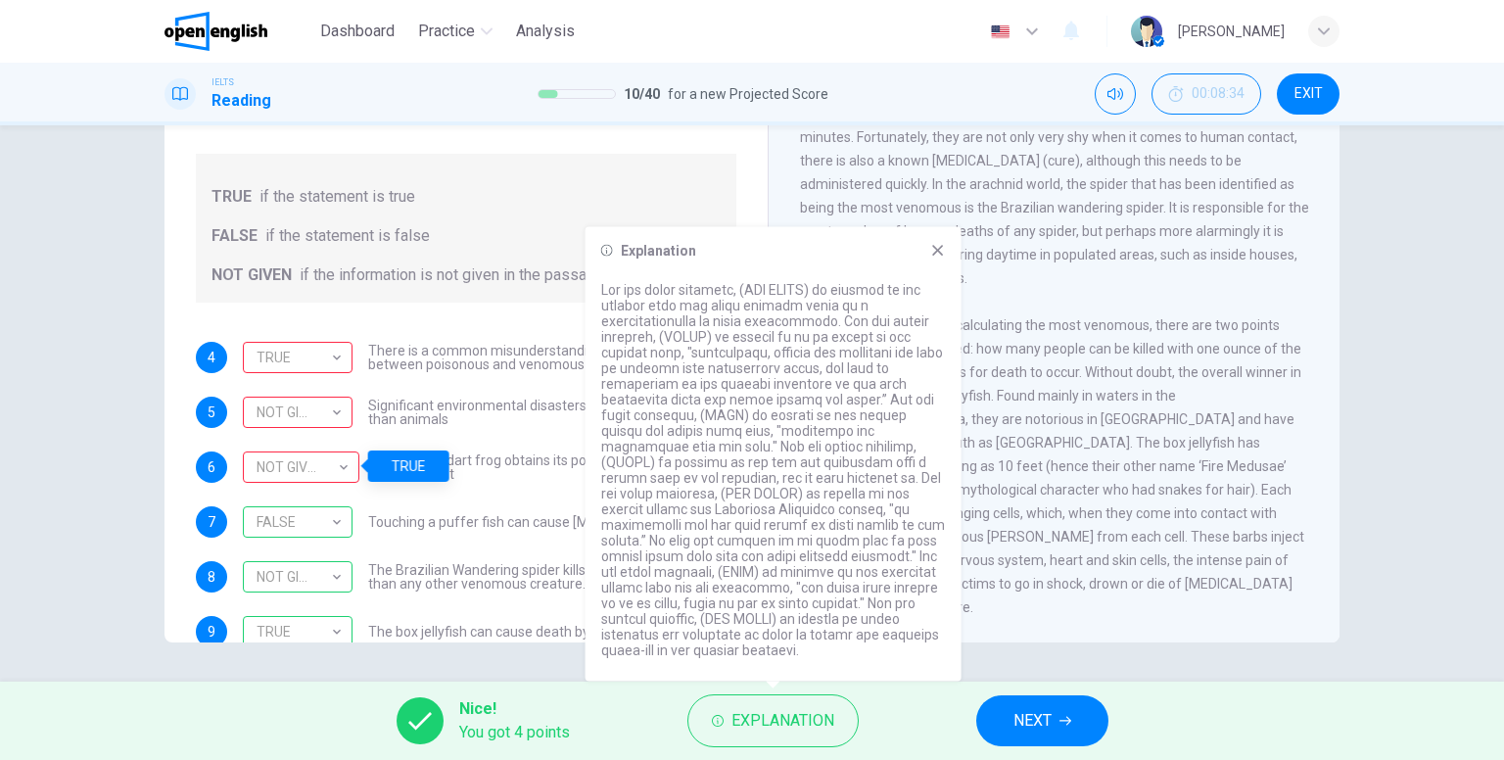
click at [940, 273] on div "Explanation" at bounding box center [773, 454] width 376 height 454
click at [942, 258] on icon at bounding box center [938, 251] width 16 height 16
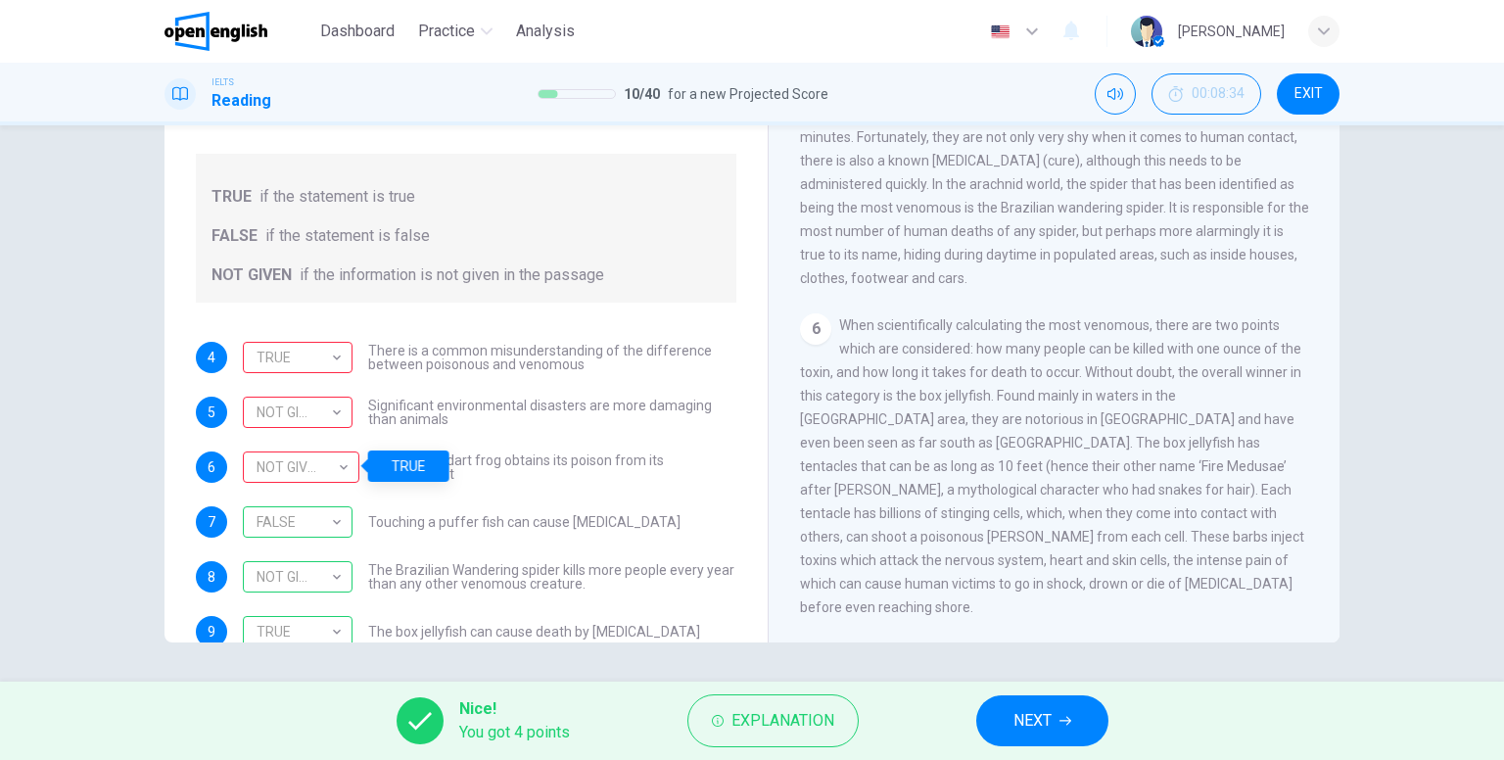
click at [643, 473] on span "The poison dart frog obtains its poison from its environment" at bounding box center [555, 466] width 361 height 27
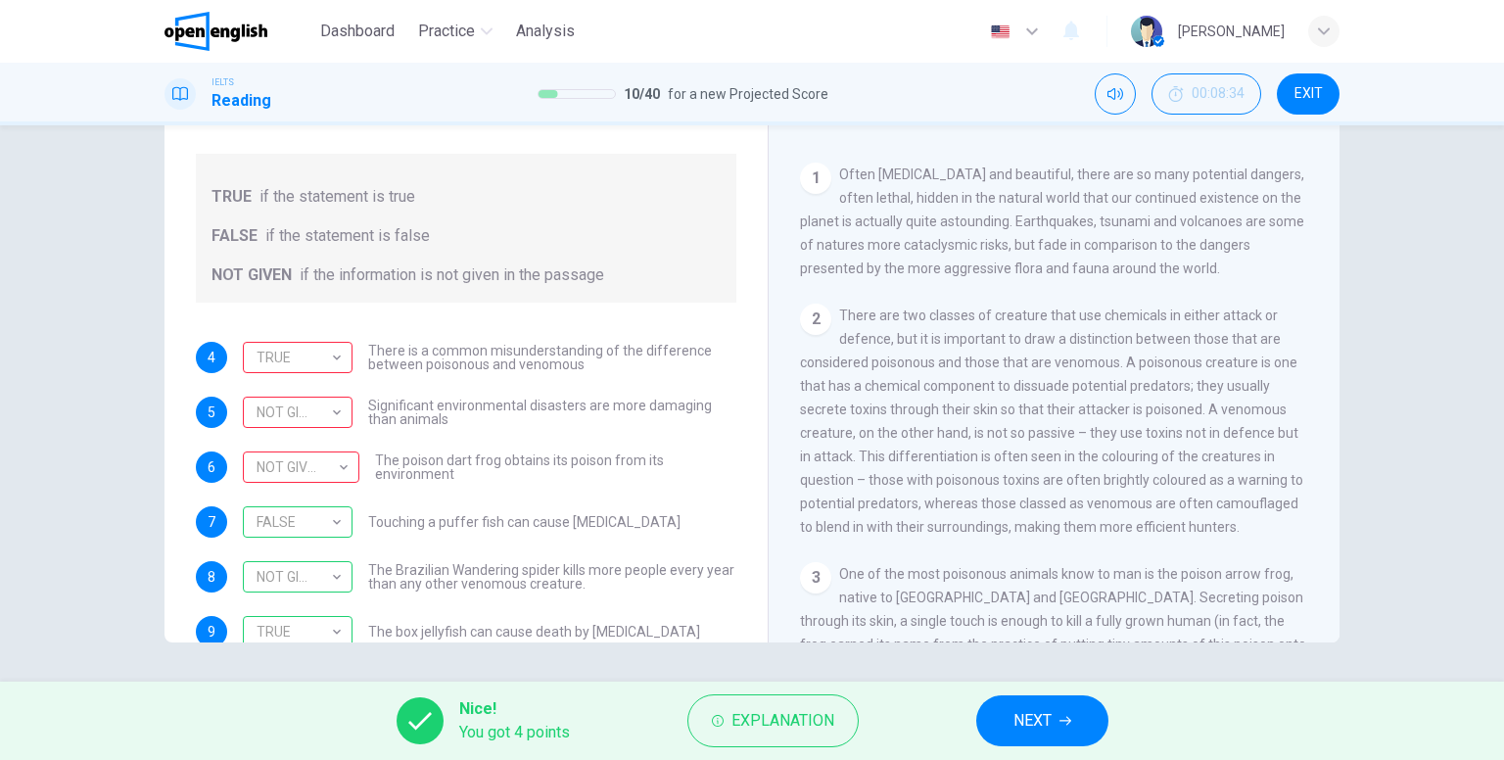
scroll to position [290, 0]
click at [1061, 726] on button "NEXT" at bounding box center [1042, 720] width 132 height 51
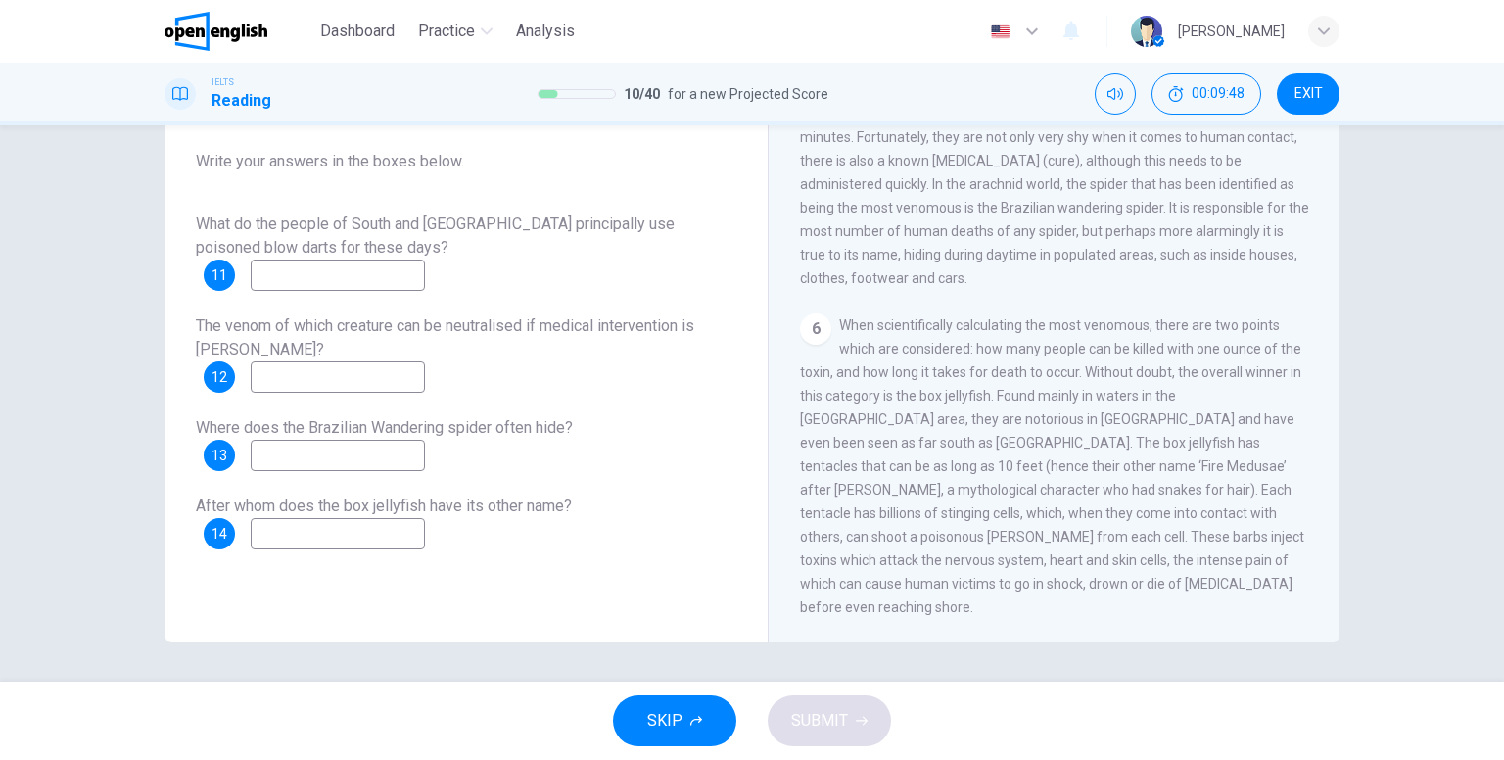
scroll to position [681, 0]
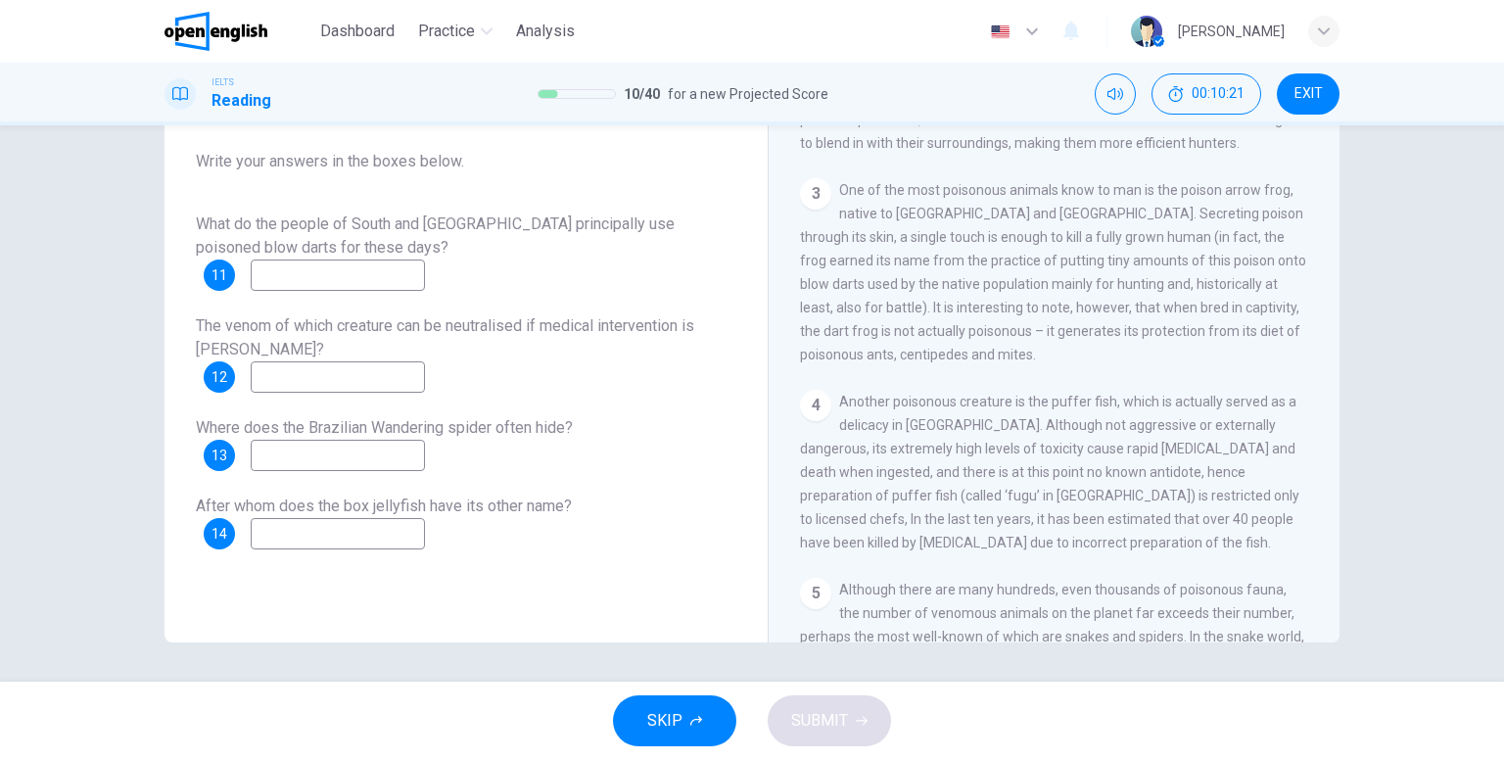
drag, startPoint x: 199, startPoint y: 220, endPoint x: 377, endPoint y: 218, distance: 178.2
click at [411, 210] on div "Questions 11 - 14 Answer the questions below. Choose NO MORE THAN THREE WORDS f…" at bounding box center [466, 274] width 572 height 587
click at [334, 273] on input at bounding box center [338, 274] width 174 height 31
type input "*******"
click at [482, 336] on div "The venom of which creature can be neutralised if medical intervention is [PERS…" at bounding box center [466, 353] width 540 height 78
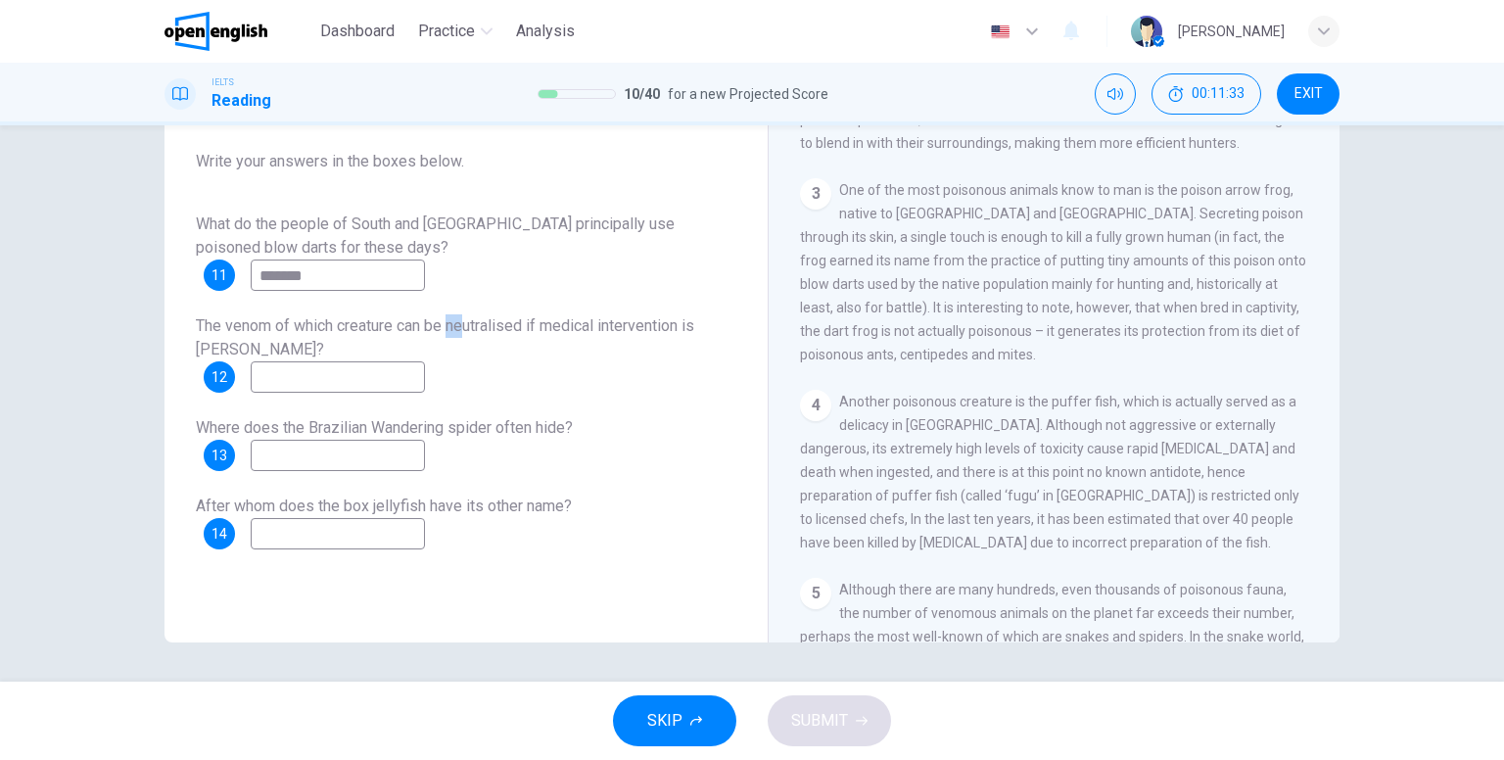
click at [787, 404] on div "Poisonous Animals CLICK TO ZOOM Click to Zoom 1 Often [MEDICAL_DATA] and beauti…" at bounding box center [1053, 318] width 572 height 712
click at [480, 322] on span "The venom of which creature can be neutralised if medical intervention is [PERS…" at bounding box center [445, 337] width 498 height 42
click at [422, 335] on div "The venom of which creature can be neutralised if medical intervention is [PERS…" at bounding box center [466, 353] width 540 height 78
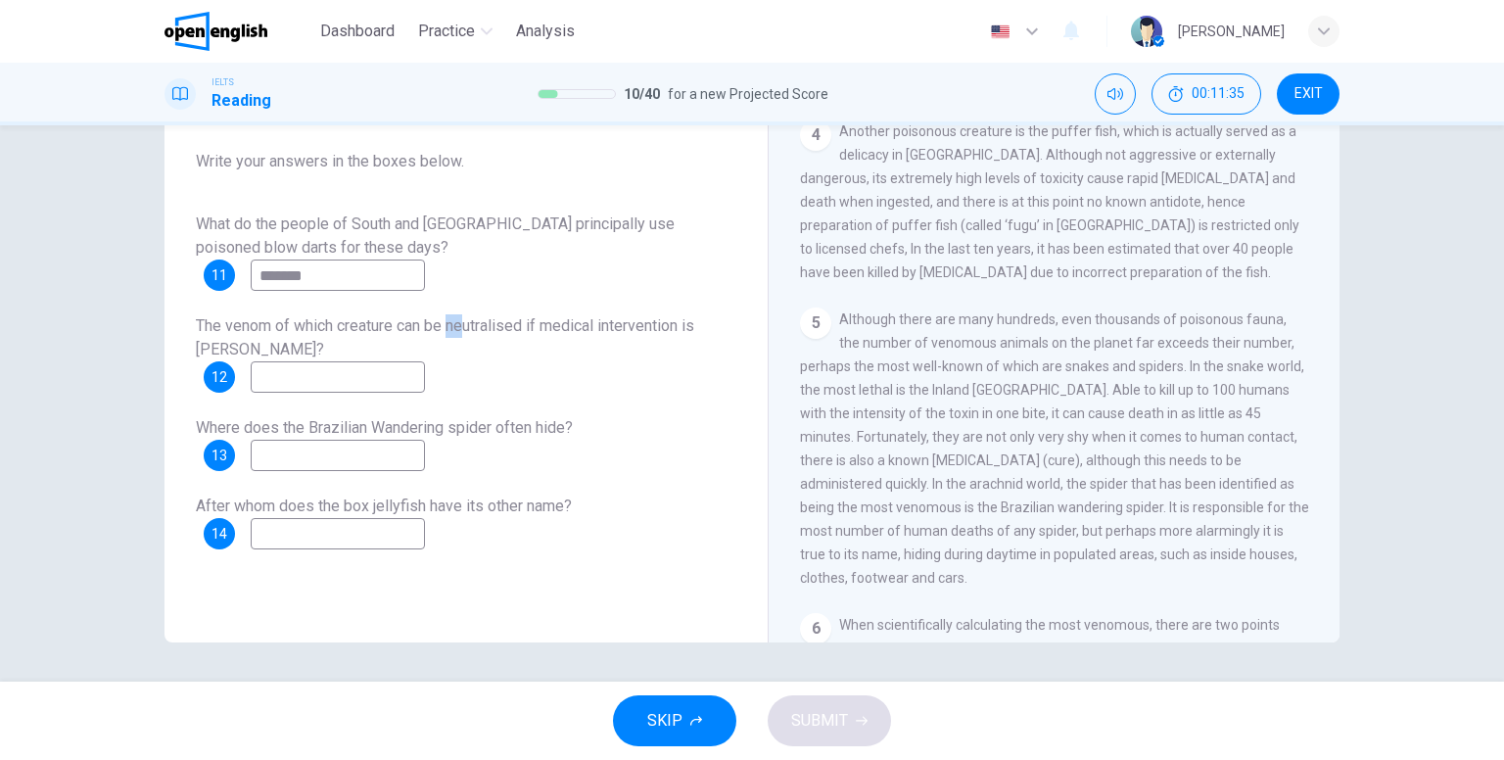
scroll to position [975, 0]
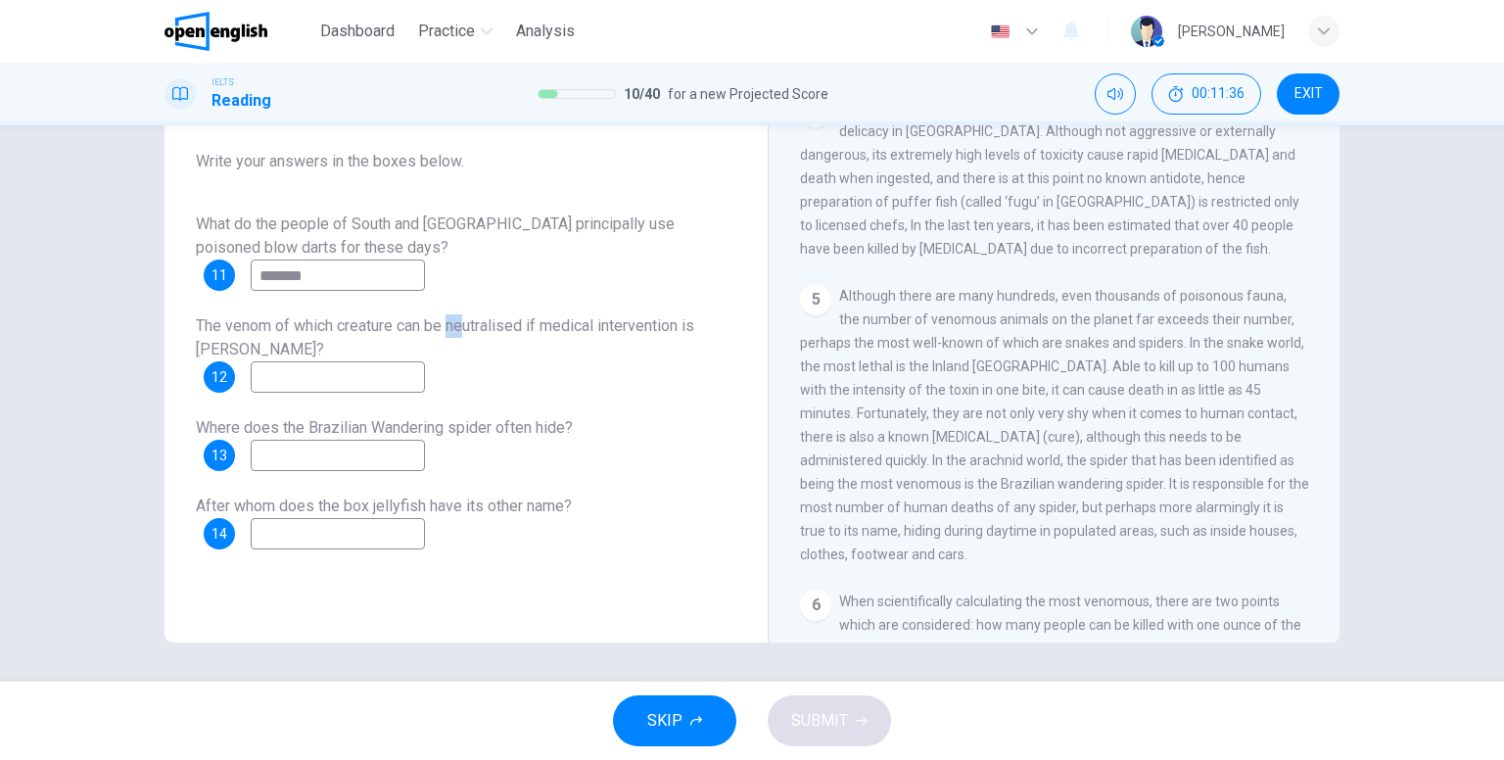
drag, startPoint x: 963, startPoint y: 456, endPoint x: 1076, endPoint y: 460, distance: 112.6
click at [1013, 458] on span "Although there are many hundreds, even thousands of poisonous fauna, the number…" at bounding box center [1054, 425] width 509 height 274
drag, startPoint x: 1087, startPoint y: 462, endPoint x: 764, endPoint y: 391, distance: 330.9
click at [1013, 457] on span "Although there are many hundreds, even thousands of poisonous fauna, the number…" at bounding box center [1054, 425] width 509 height 274
drag, startPoint x: 537, startPoint y: 313, endPoint x: 663, endPoint y: 335, distance: 127.1
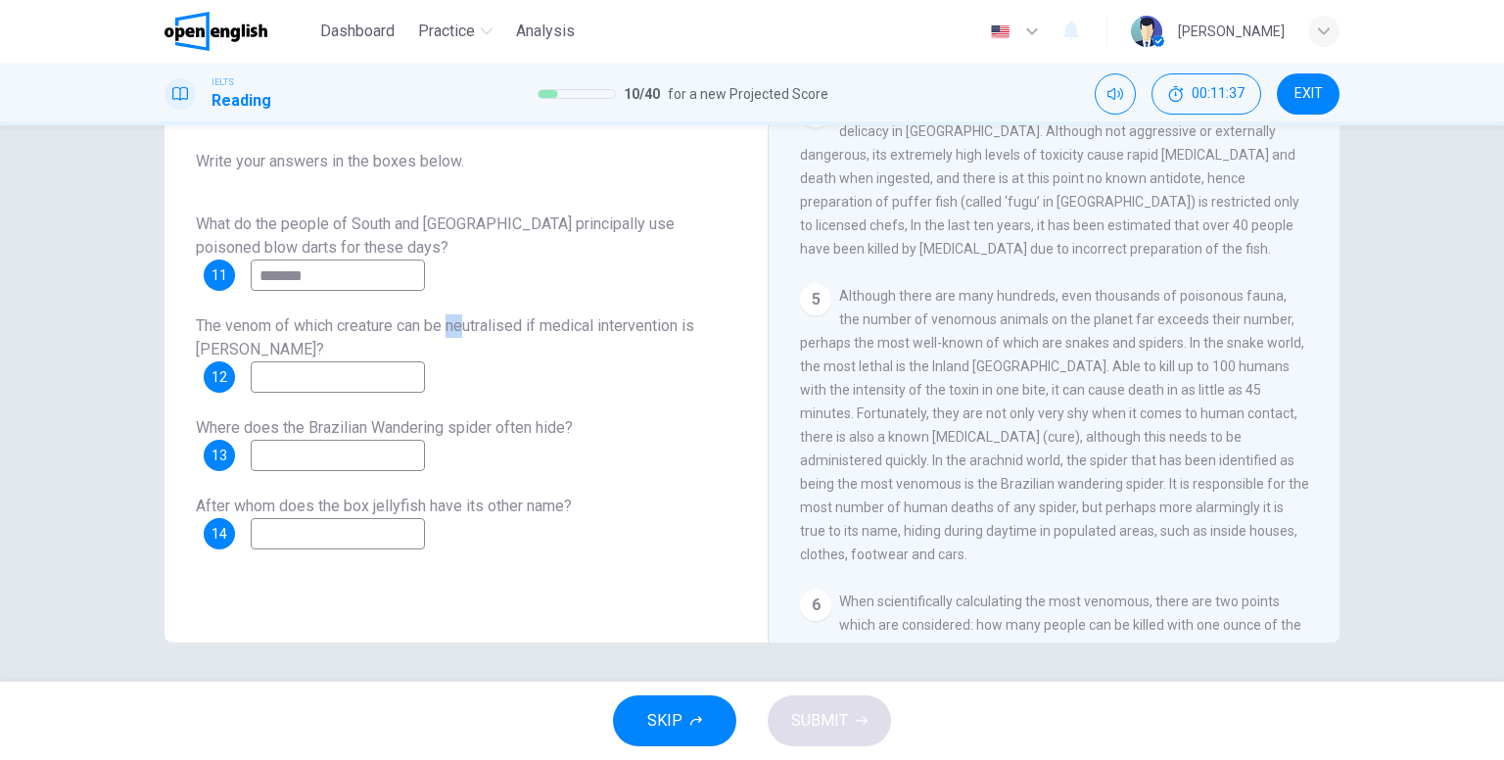
click at [666, 335] on div "The venom of which creature can be neutralised if medical intervention is [PERS…" at bounding box center [466, 353] width 540 height 78
drag, startPoint x: 634, startPoint y: 327, endPoint x: 698, endPoint y: 330, distance: 63.7
click at [694, 330] on span "The venom of which creature can be neutralised if medical intervention is [PERS…" at bounding box center [445, 337] width 498 height 42
drag, startPoint x: 630, startPoint y: 381, endPoint x: 525, endPoint y: 365, distance: 106.9
click at [615, 379] on div "The venom of which creature can be neutralised if medical intervention is [PERS…" at bounding box center [466, 353] width 540 height 78
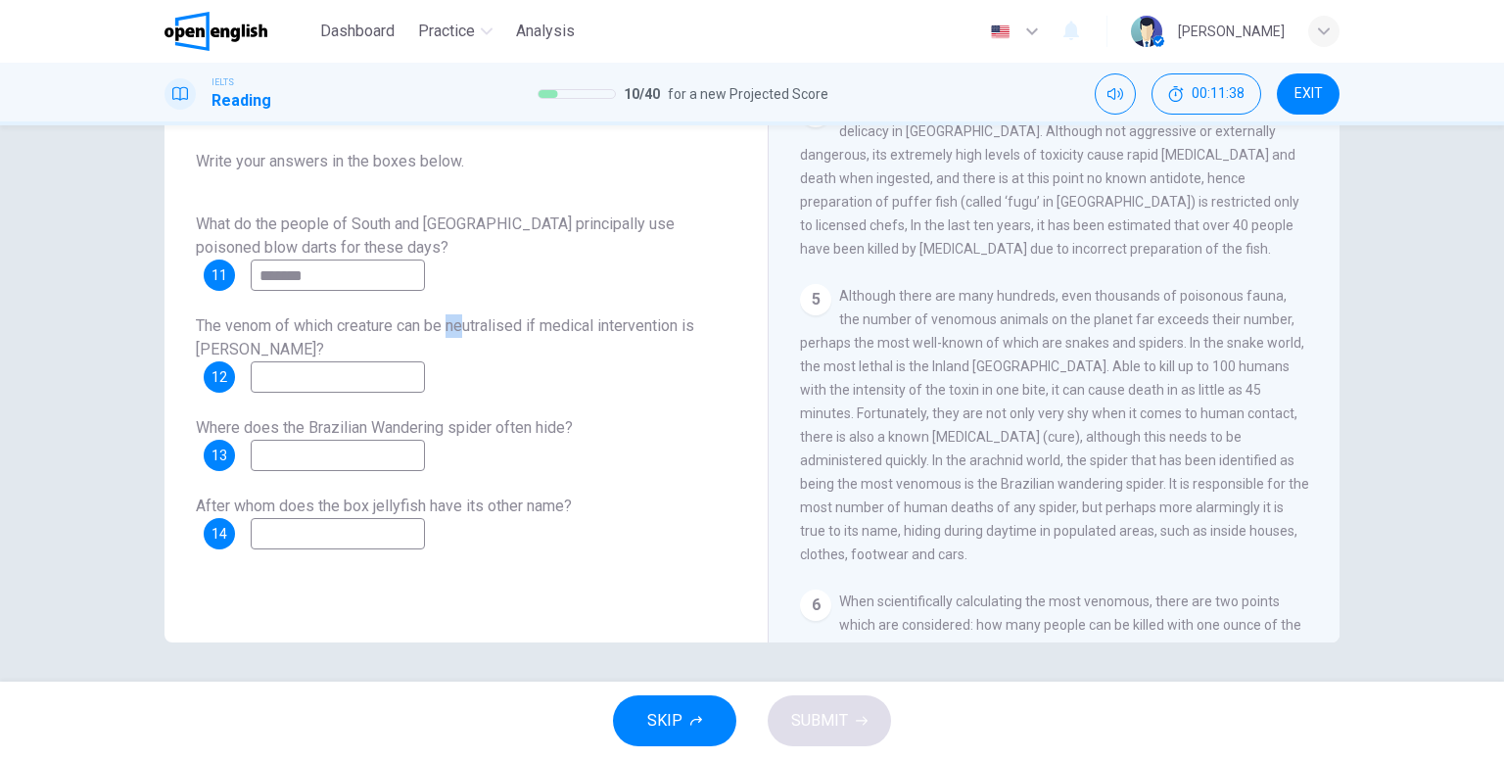
click at [446, 333] on span "The venom of which creature can be neutralised if medical intervention is [PERS…" at bounding box center [445, 337] width 498 height 42
click at [454, 324] on span "The venom of which creature can be neutralised if medical intervention is [PERS…" at bounding box center [445, 337] width 498 height 42
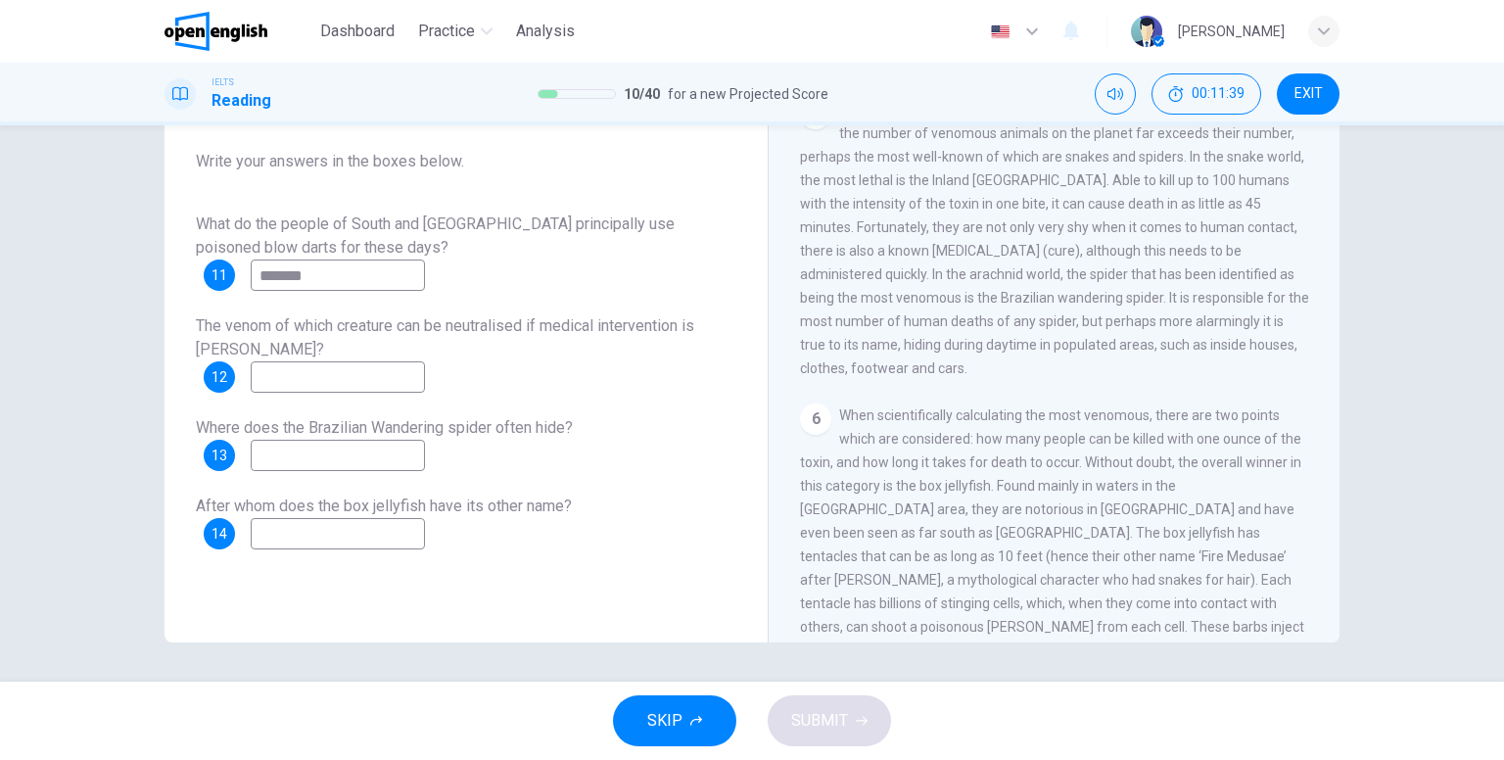
scroll to position [1171, 0]
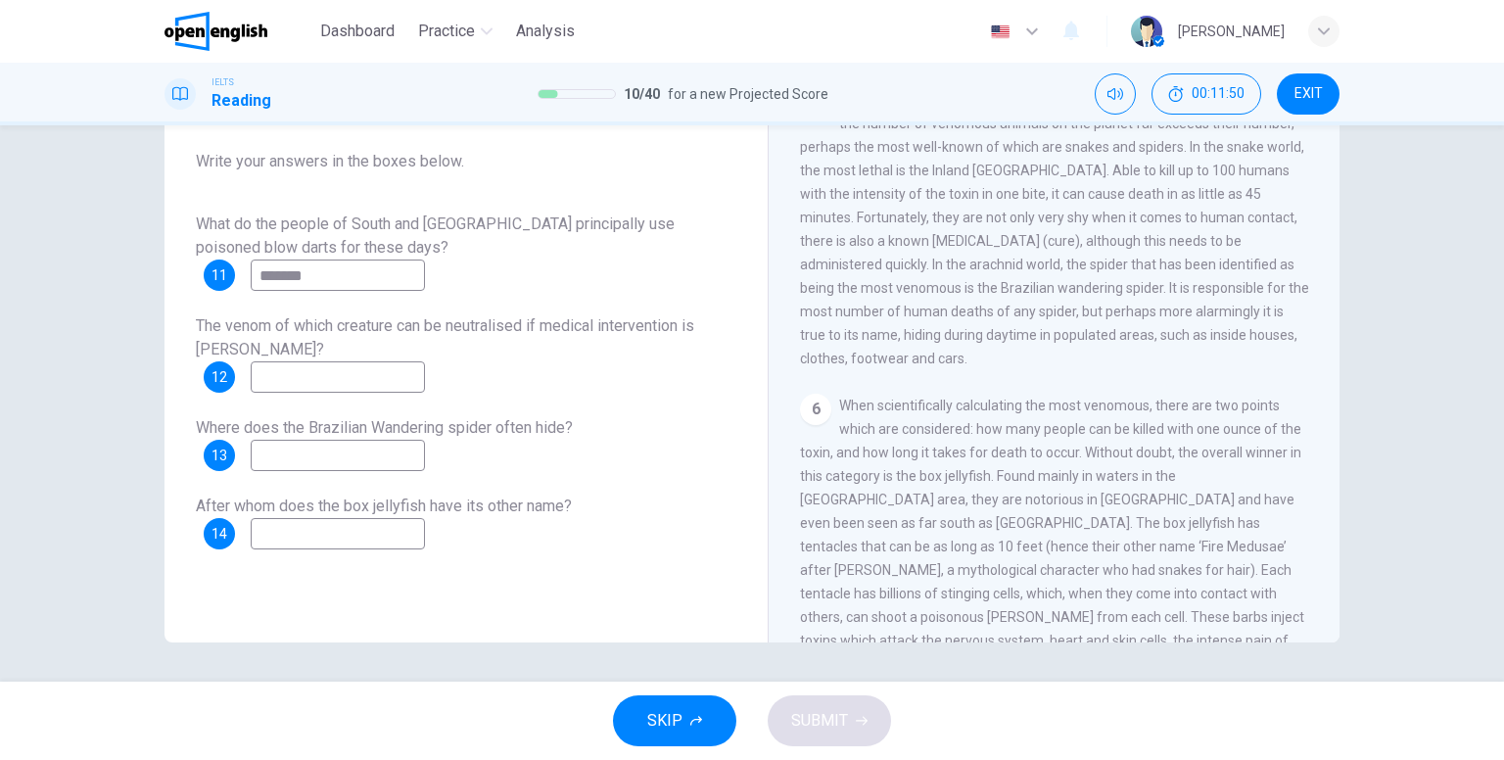
click at [309, 377] on input at bounding box center [338, 376] width 174 height 31
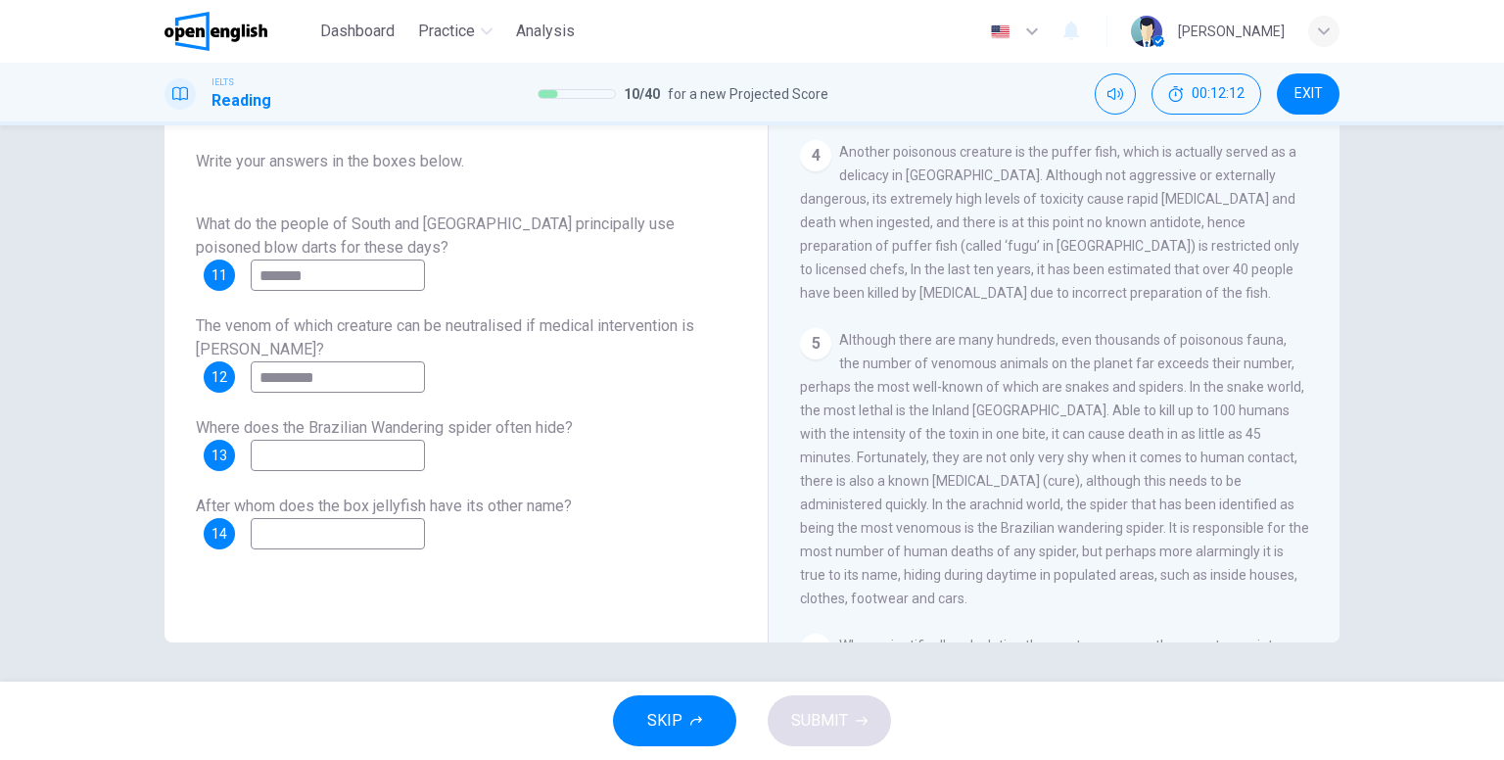
scroll to position [975, 0]
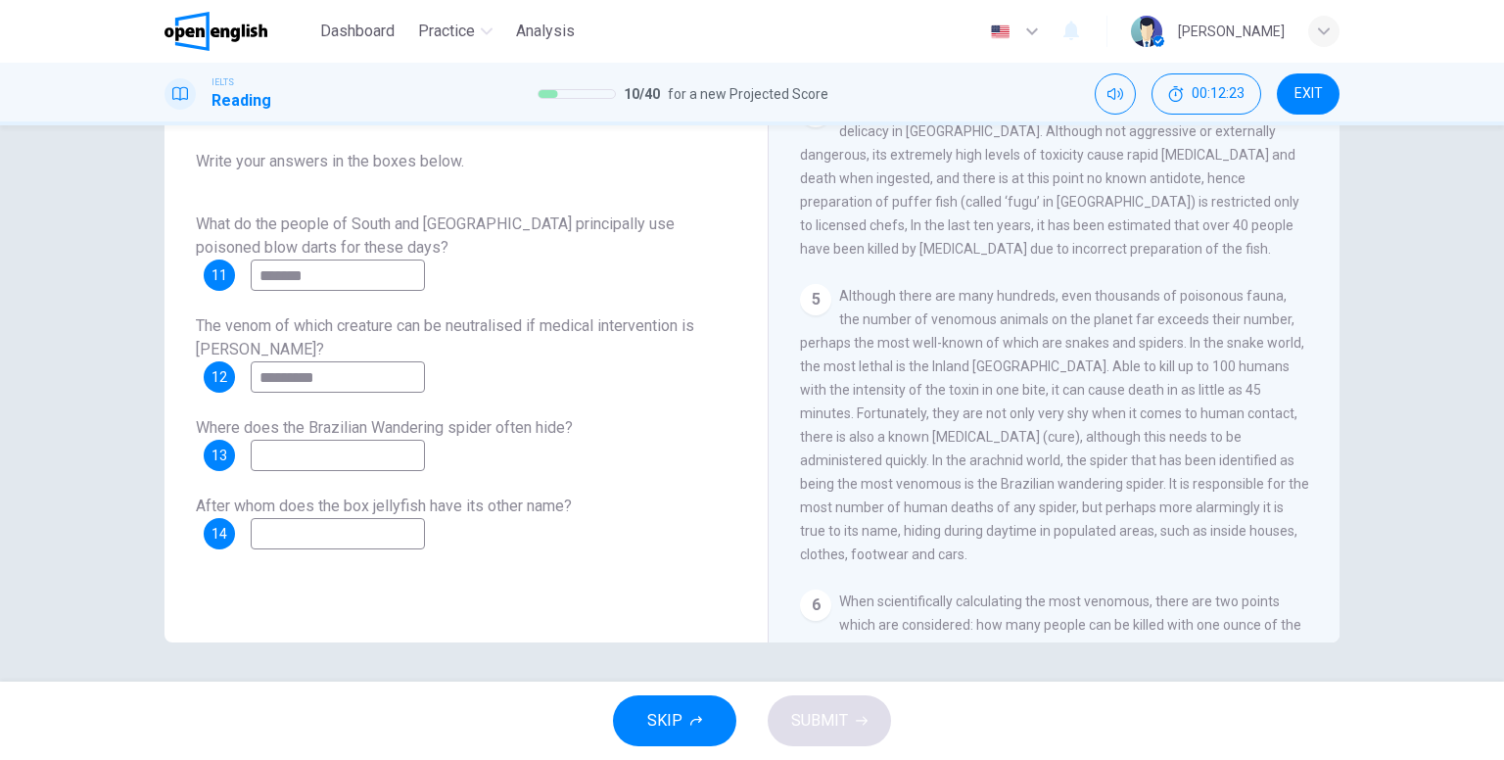
type input "*********"
drag, startPoint x: 907, startPoint y: 514, endPoint x: 1054, endPoint y: 513, distance: 146.8
click at [1054, 513] on span "Although there are many hundreds, even thousands of poisonous fauna, the number…" at bounding box center [1054, 425] width 509 height 274
click at [302, 451] on input at bounding box center [338, 455] width 174 height 31
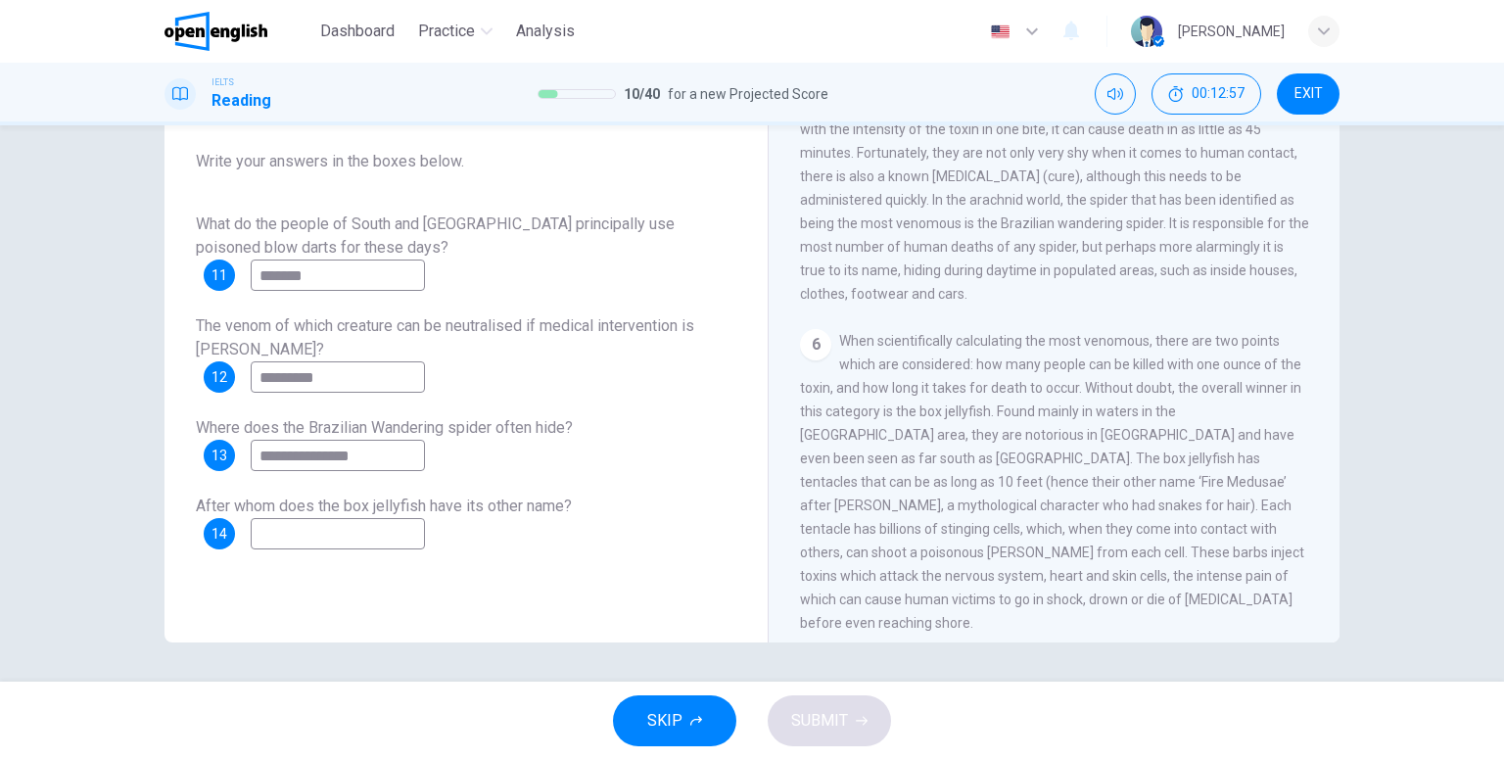
scroll to position [1269, 0]
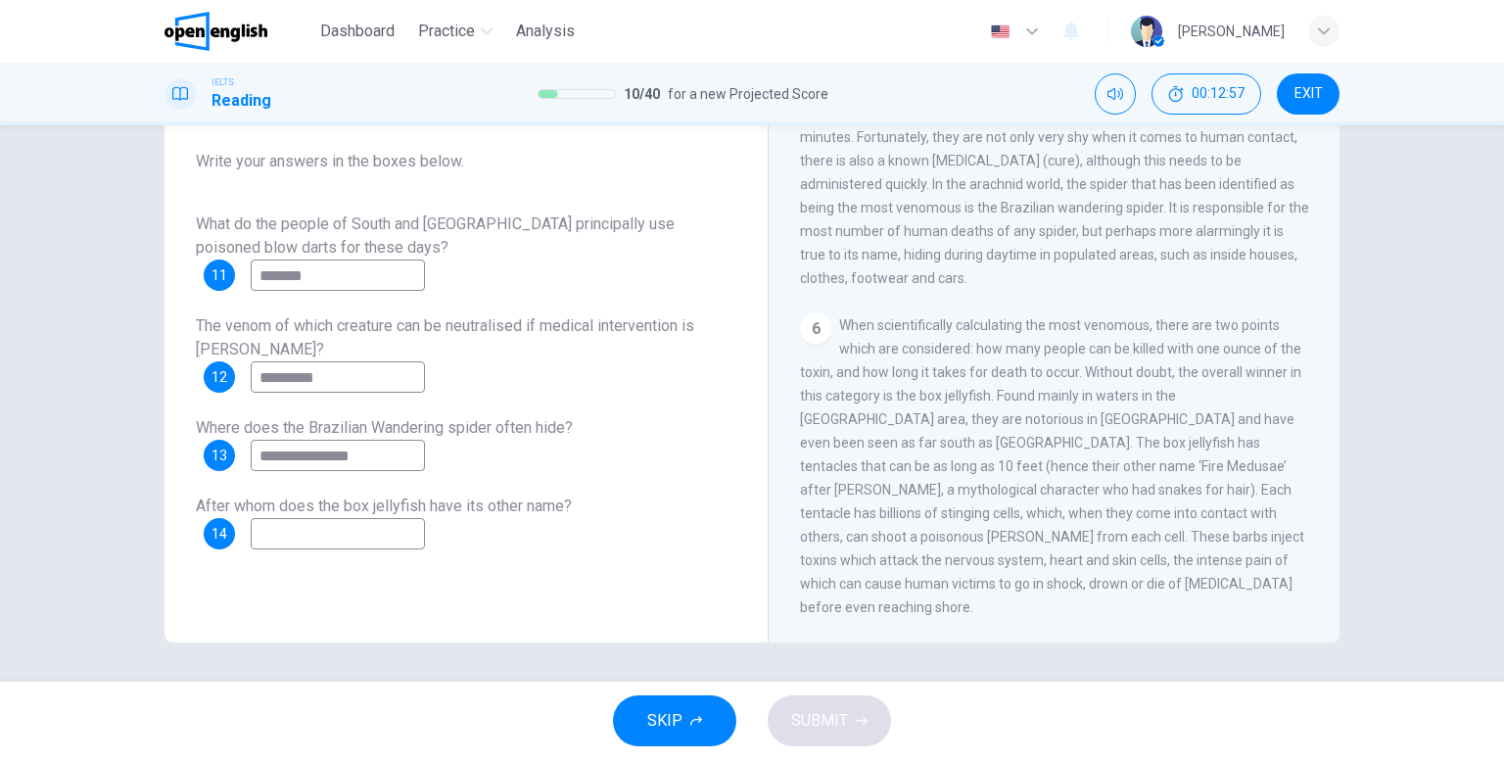
type input "**********"
click at [996, 568] on div "6 When scientifically calculating the most venomous, there are two points which…" at bounding box center [1054, 465] width 509 height 305
drag, startPoint x: 1128, startPoint y: 337, endPoint x: 1138, endPoint y: 337, distance: 10.8
click at [306, 540] on input at bounding box center [338, 533] width 174 height 31
type input "**********"
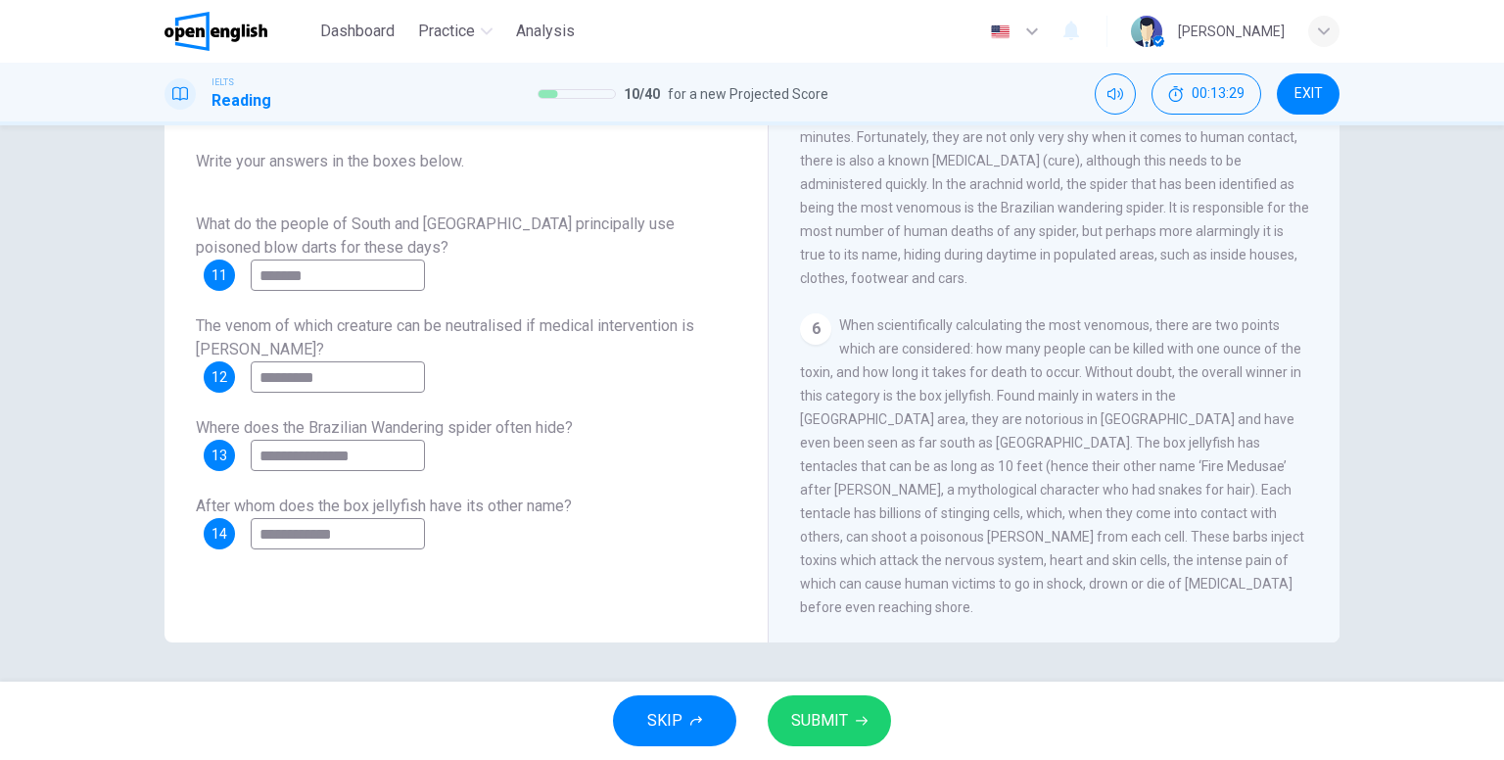
click at [862, 706] on button "SUBMIT" at bounding box center [828, 720] width 123 height 51
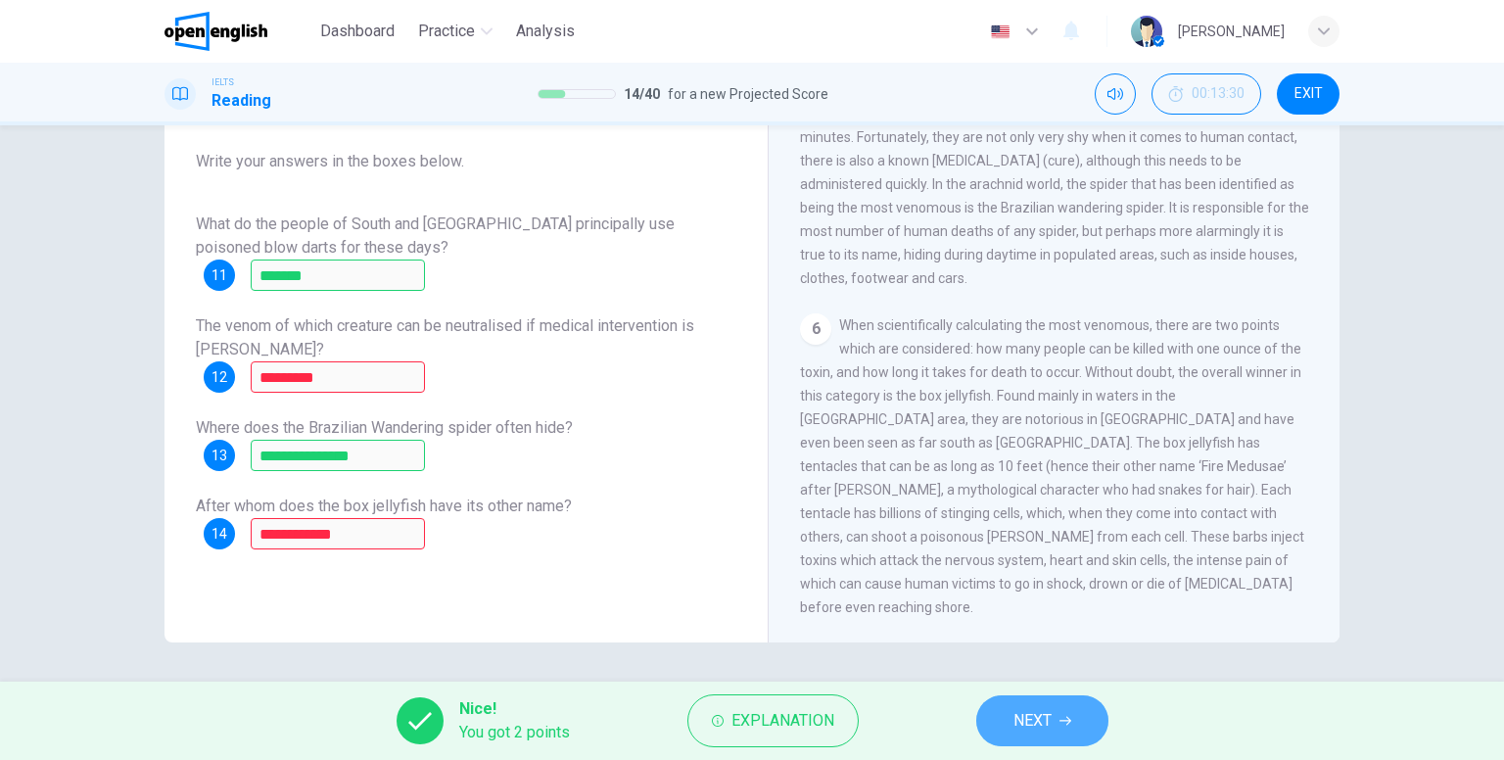
click at [1068, 725] on icon "button" at bounding box center [1065, 721] width 12 height 12
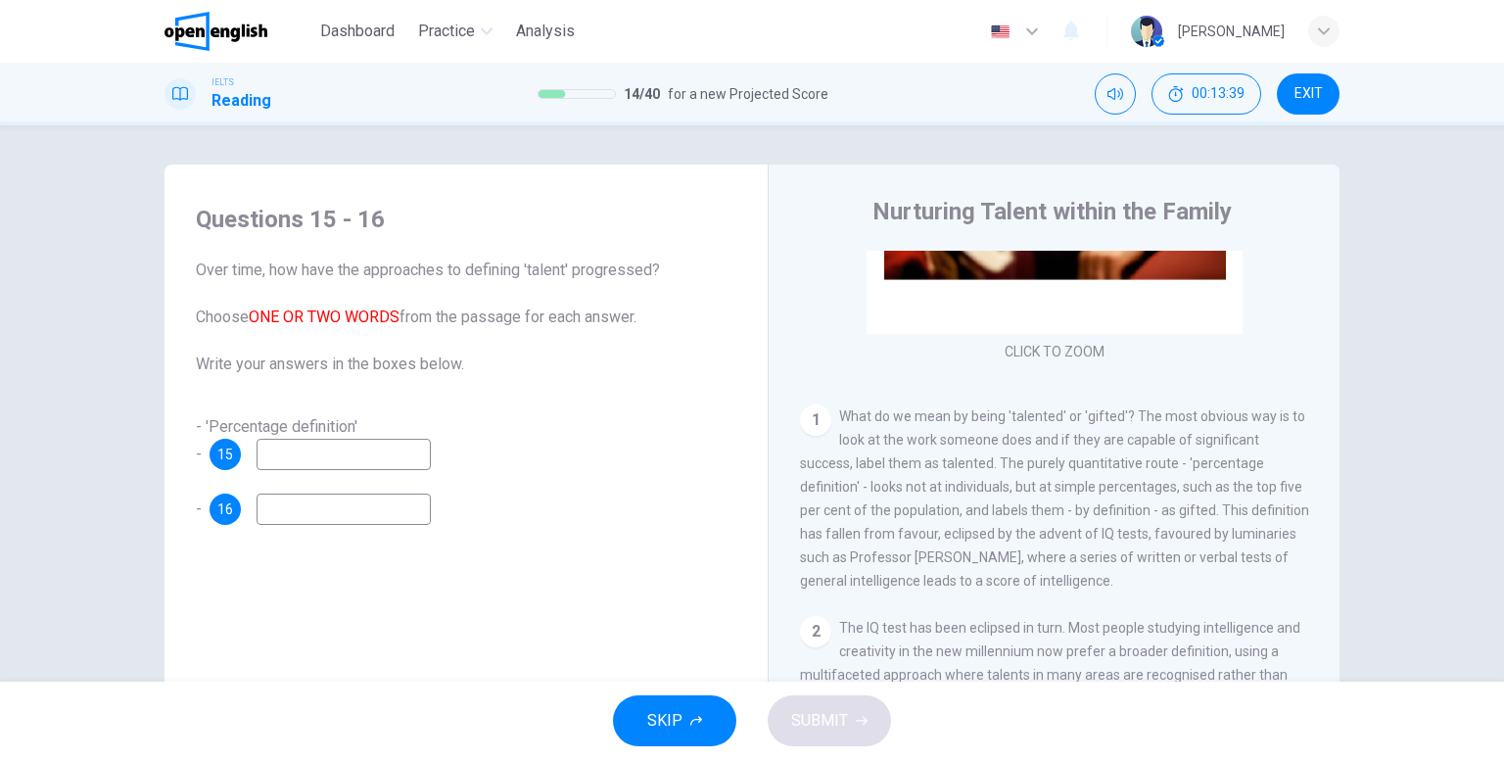
scroll to position [294, 0]
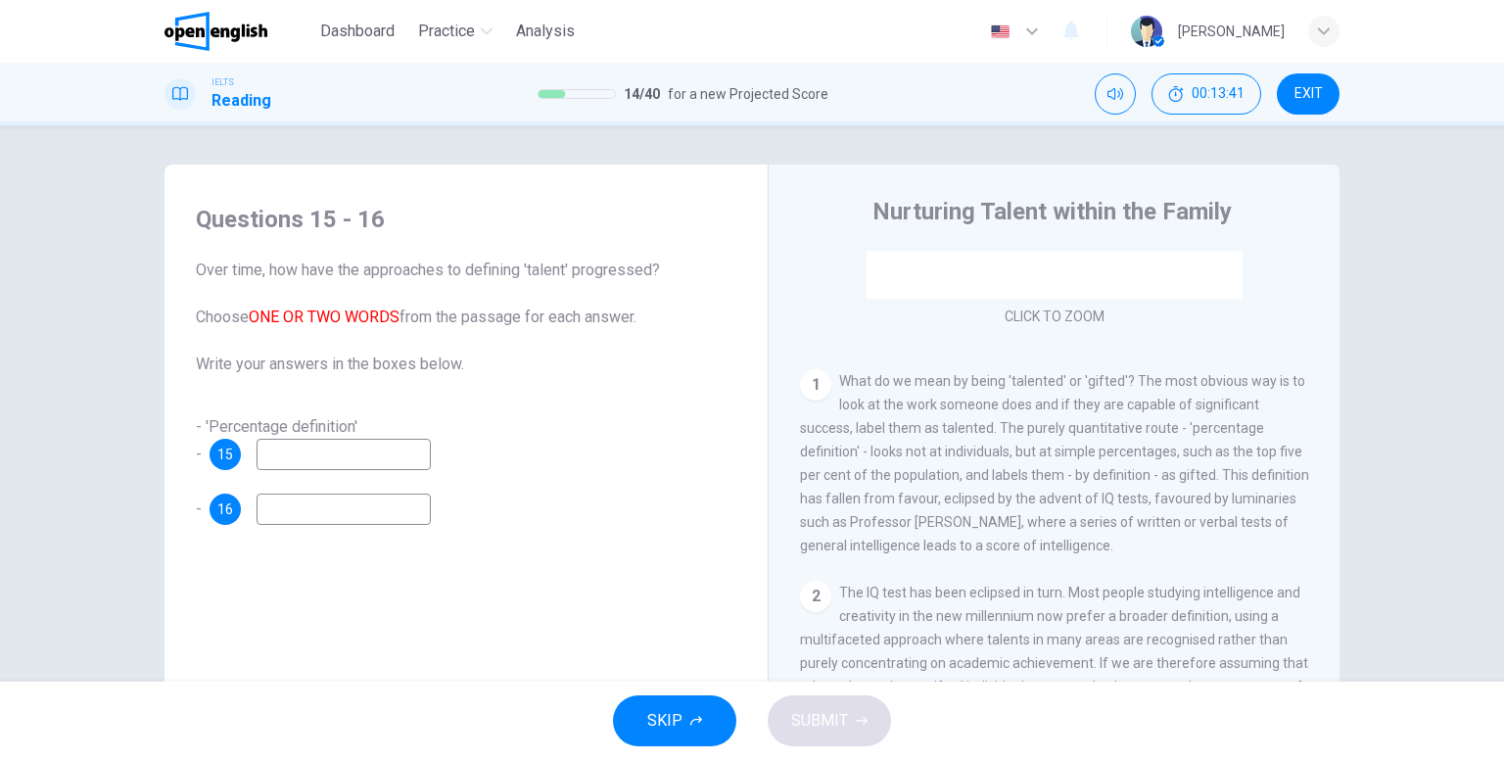
click at [299, 463] on input at bounding box center [343, 454] width 174 height 31
click at [226, 458] on span "15" at bounding box center [225, 454] width 16 height 14
click at [181, 457] on div "Questions 15 - 16 Over time, how have the approaches to defining 'talent' progr…" at bounding box center [466, 364] width 572 height 360
click at [196, 453] on span "- 'Percentage definition' -" at bounding box center [277, 440] width 162 height 46
click at [310, 449] on input at bounding box center [343, 454] width 174 height 31
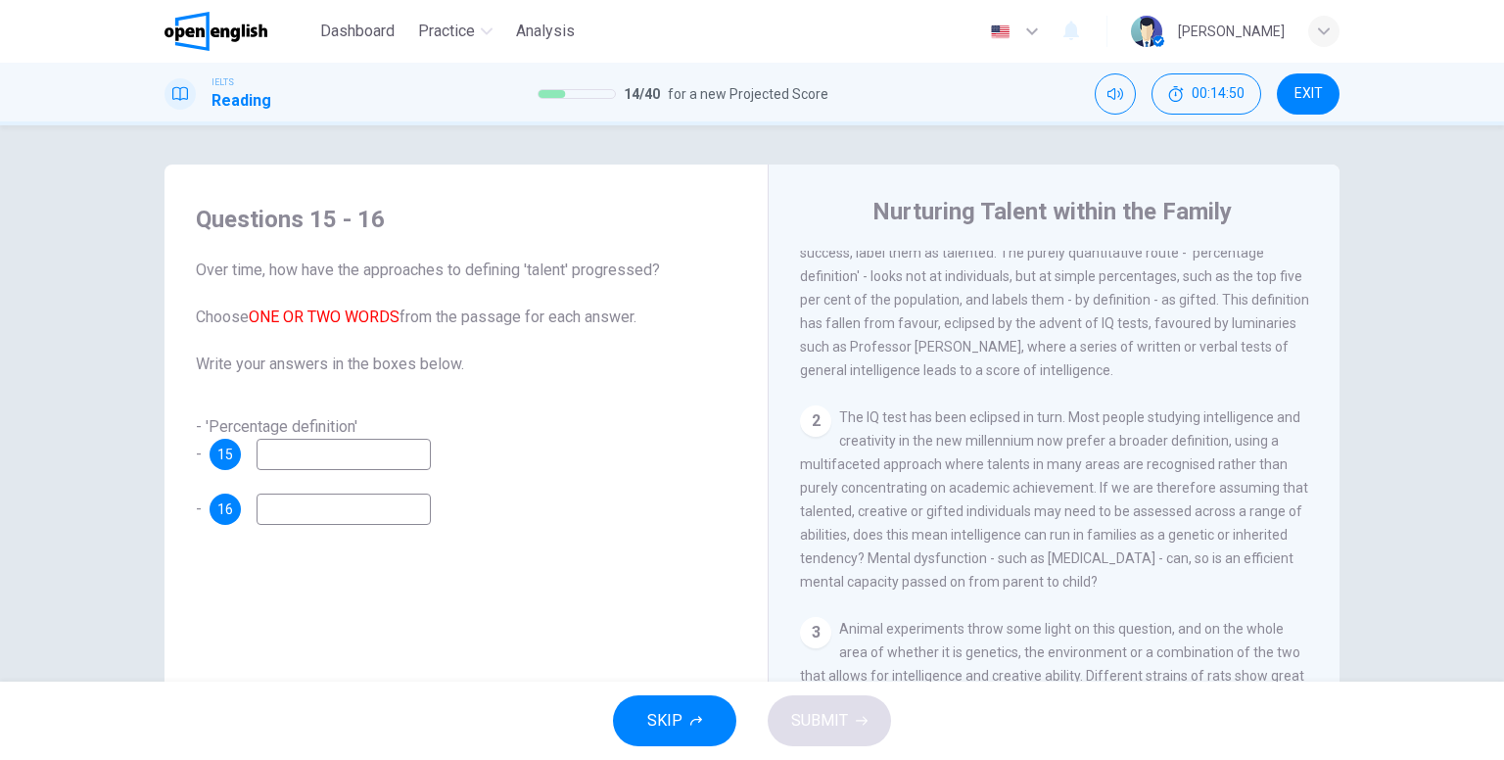
scroll to position [503, 0]
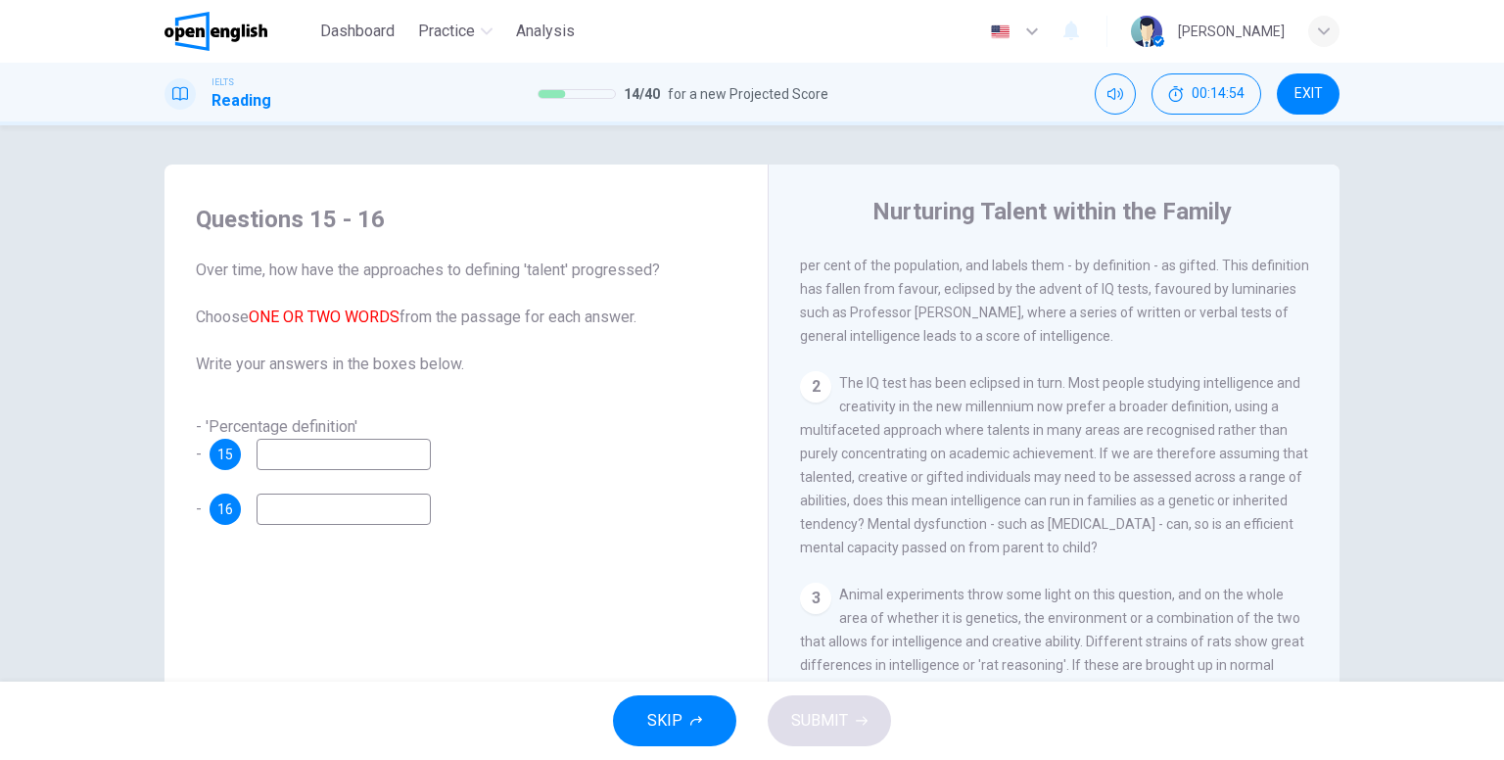
click at [279, 445] on input at bounding box center [343, 454] width 174 height 31
type input "**"
click at [376, 521] on input at bounding box center [343, 508] width 174 height 31
type input "**********"
click at [856, 740] on button "SUBMIT" at bounding box center [828, 720] width 123 height 51
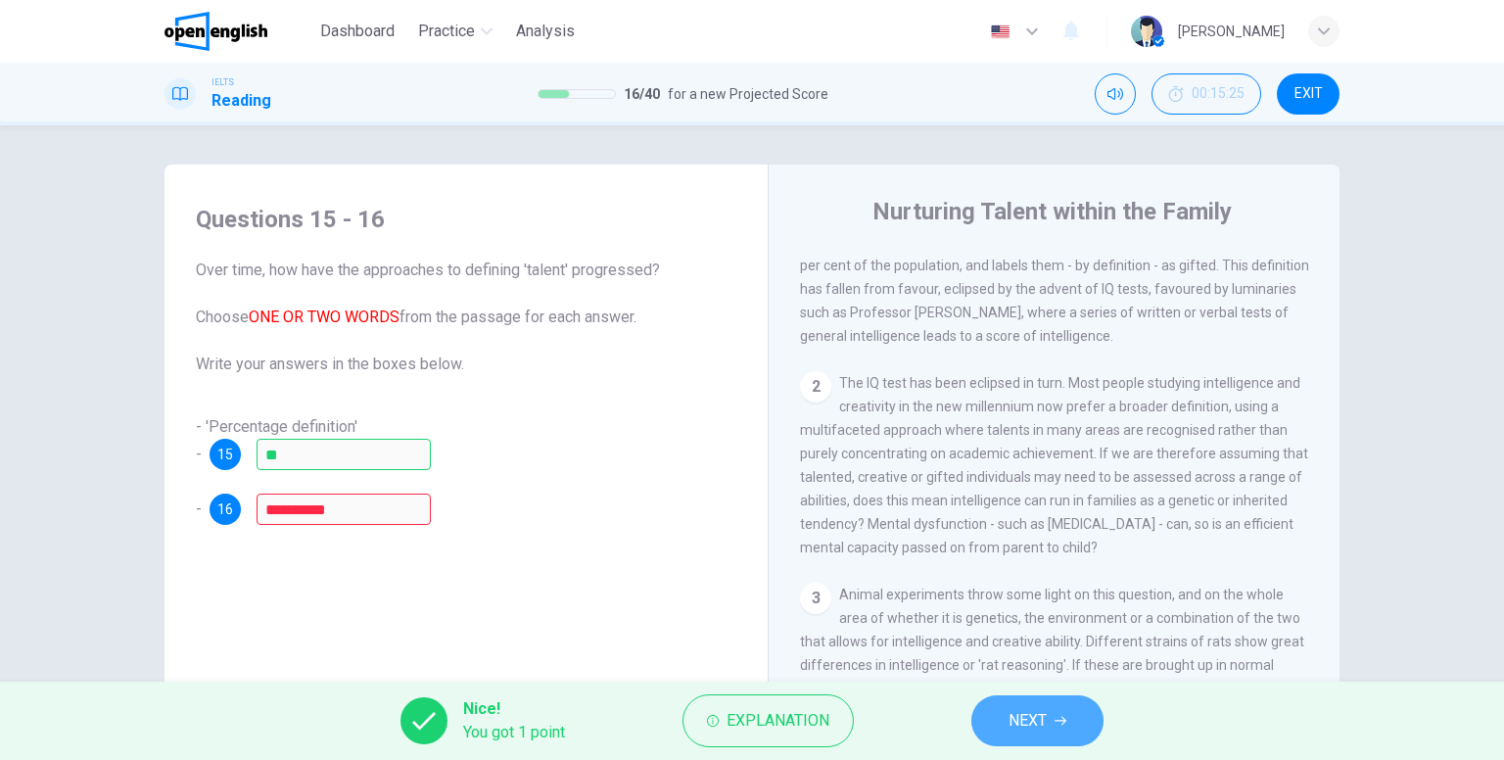
click at [1039, 702] on button "NEXT" at bounding box center [1037, 720] width 132 height 51
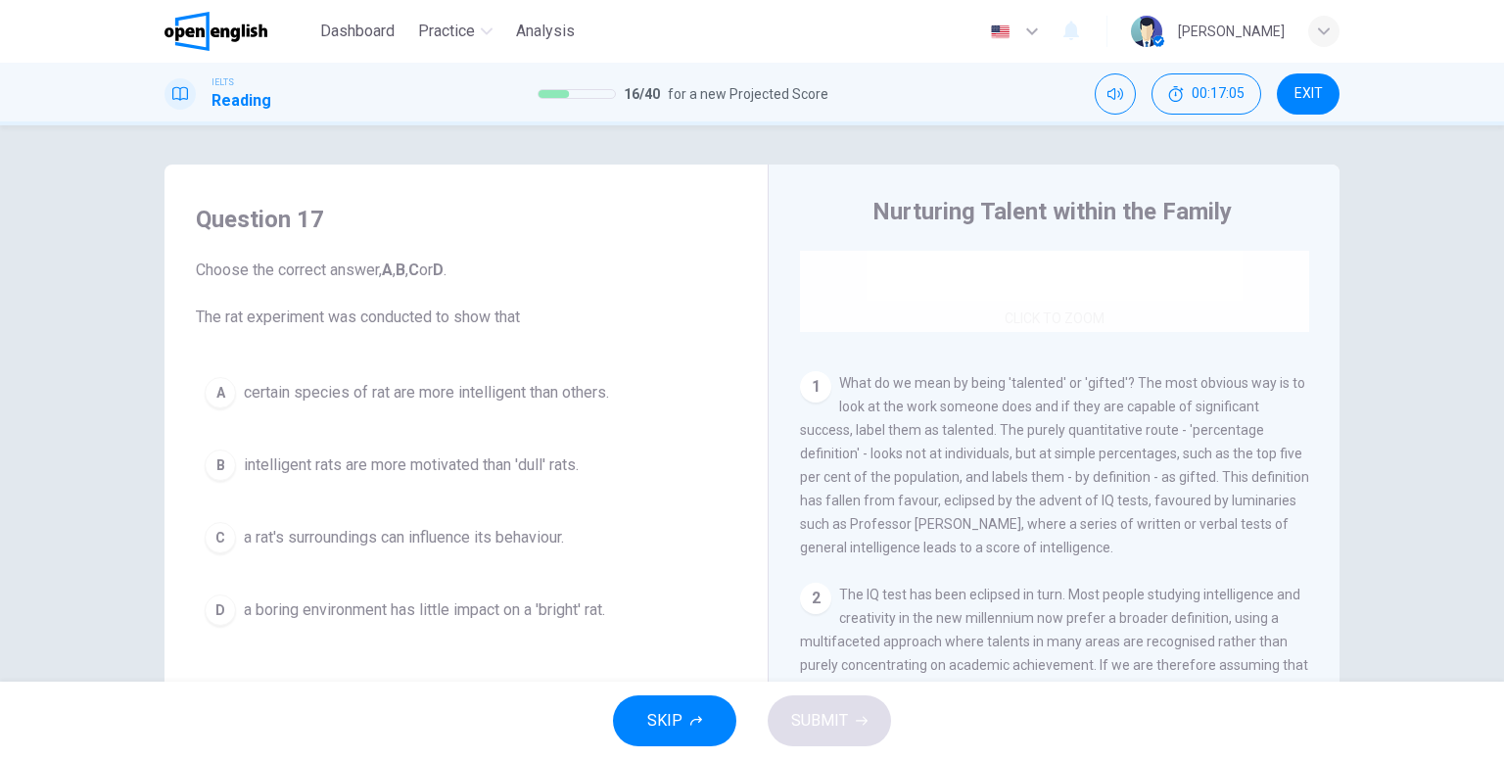
scroll to position [294, 0]
drag, startPoint x: 829, startPoint y: 377, endPoint x: 937, endPoint y: 402, distance: 110.6
click at [971, 419] on div "1 What do we mean by being 'talented' or 'gifted'? The most obvious way is to l…" at bounding box center [1054, 463] width 509 height 188
drag, startPoint x: 834, startPoint y: 378, endPoint x: 1092, endPoint y: 503, distance: 287.2
click at [1092, 503] on span "What do we mean by being 'talented' or 'gifted'? The most obvious way is to loo…" at bounding box center [1054, 463] width 509 height 180
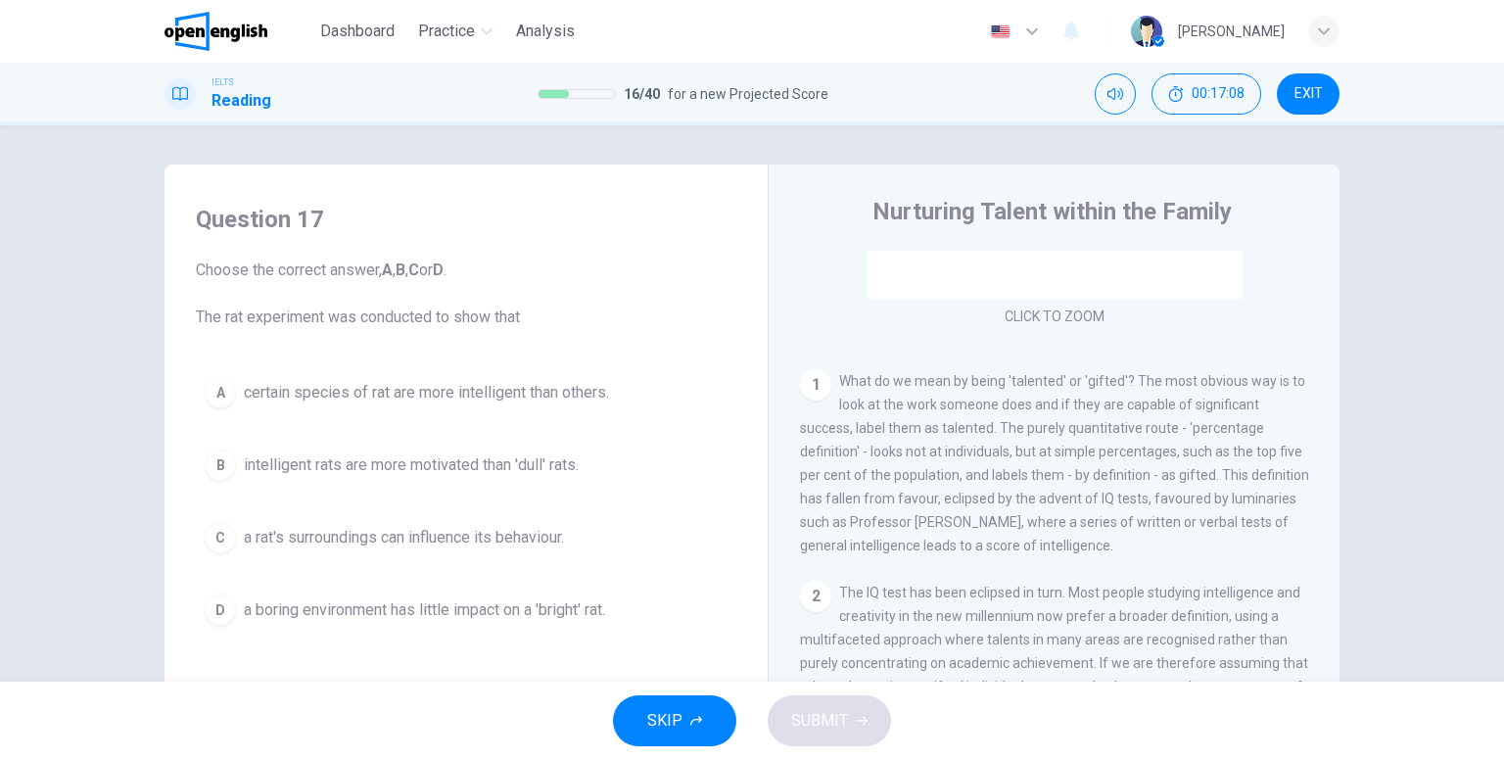
drag, startPoint x: 1079, startPoint y: 514, endPoint x: 1068, endPoint y: 512, distance: 10.9
click at [1069, 512] on div "1 What do we mean by being 'talented' or 'gifted'? The most obvious way is to l…" at bounding box center [1054, 463] width 509 height 188
drag, startPoint x: 1068, startPoint y: 502, endPoint x: 937, endPoint y: 468, distance: 135.6
click at [952, 480] on span "What do we mean by being 'talented' or 'gifted'? The most obvious way is to loo…" at bounding box center [1054, 463] width 509 height 180
drag, startPoint x: 191, startPoint y: 272, endPoint x: 312, endPoint y: 267, distance: 121.5
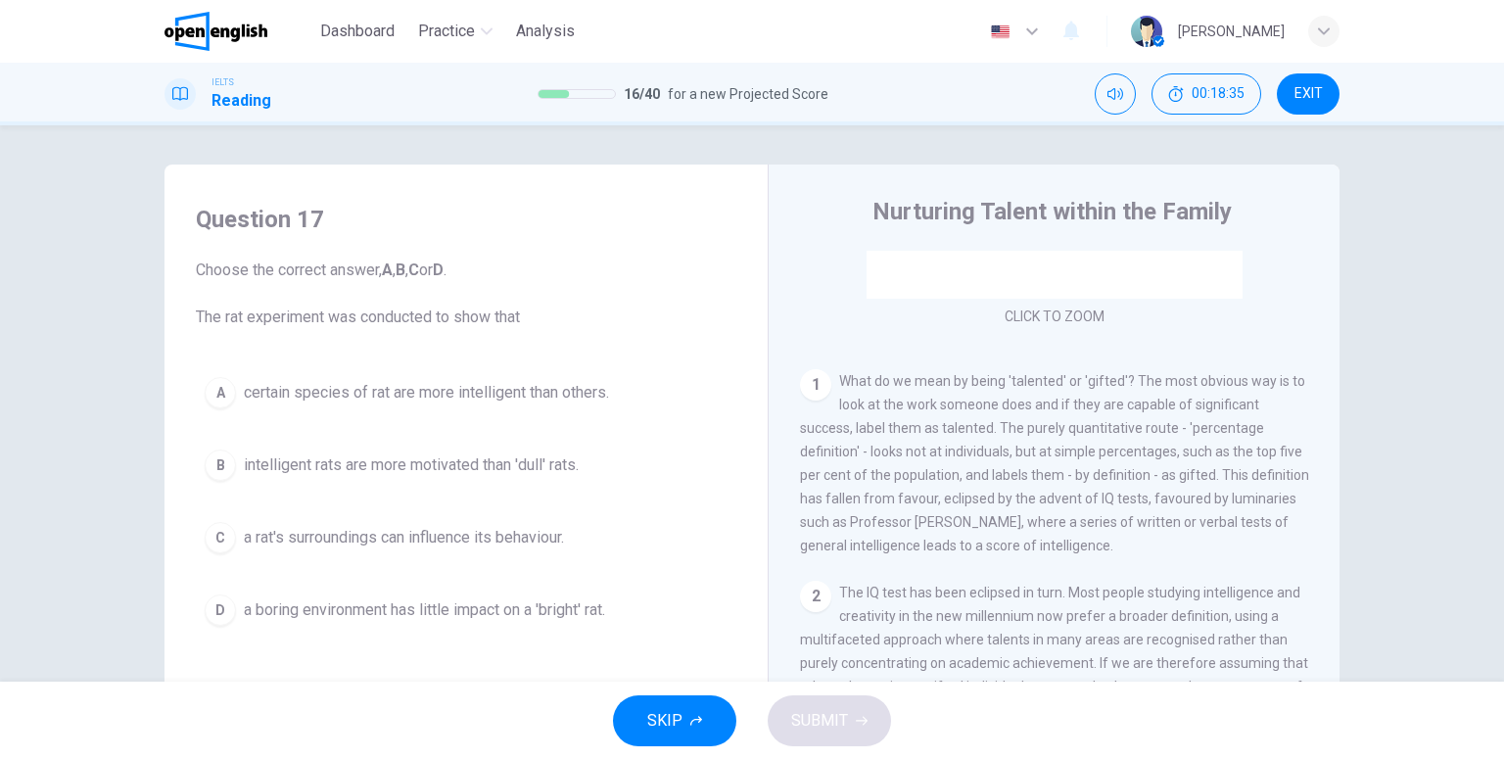
click at [312, 267] on span "Choose the correct answer, A , B , C or D . The rat experiment was conducted to…" at bounding box center [466, 293] width 540 height 70
click at [228, 224] on h4 "Question 17" at bounding box center [466, 219] width 540 height 31
